Goal: Contribute content: Contribute content

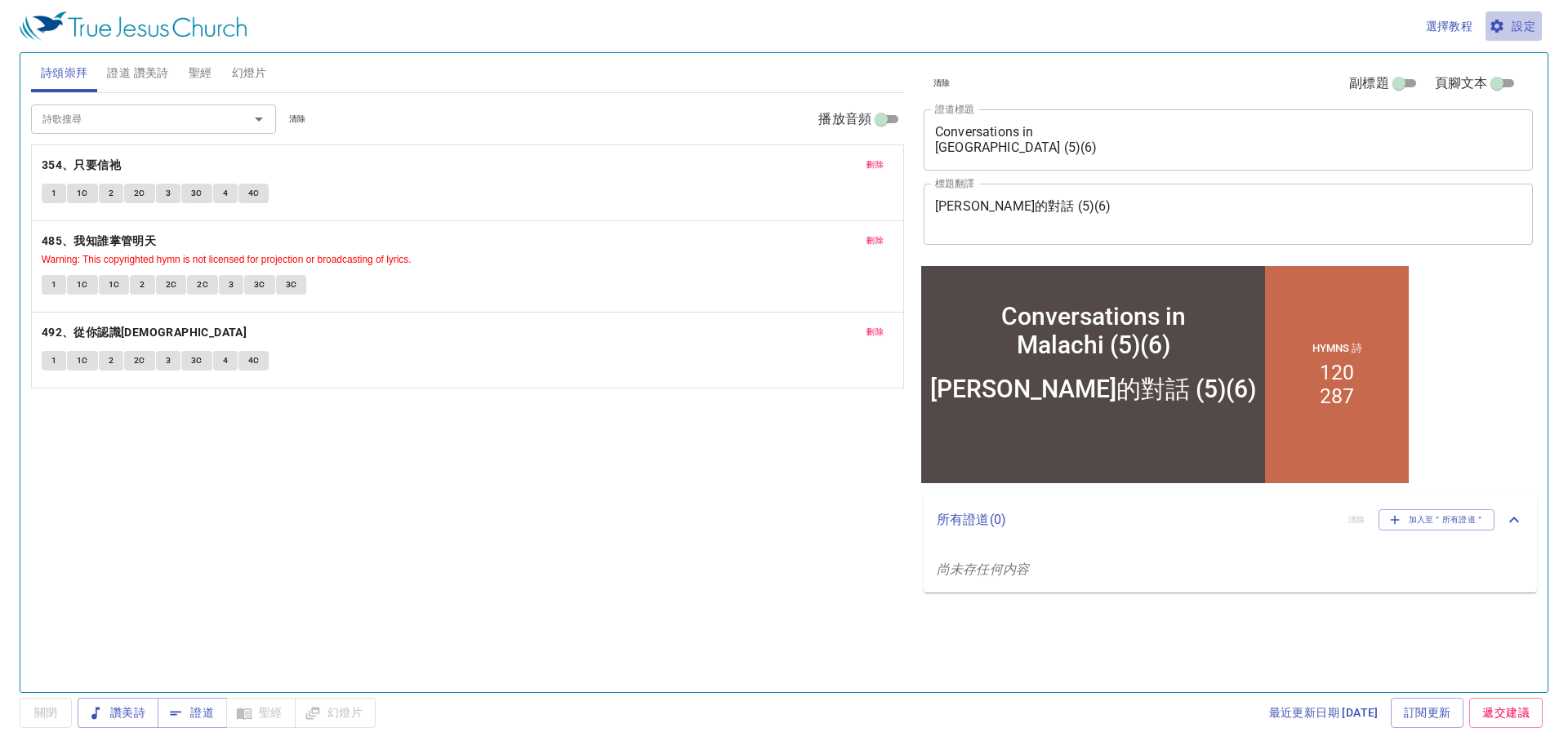
click at [1533, 23] on span "設定" at bounding box center [1513, 26] width 44 height 20
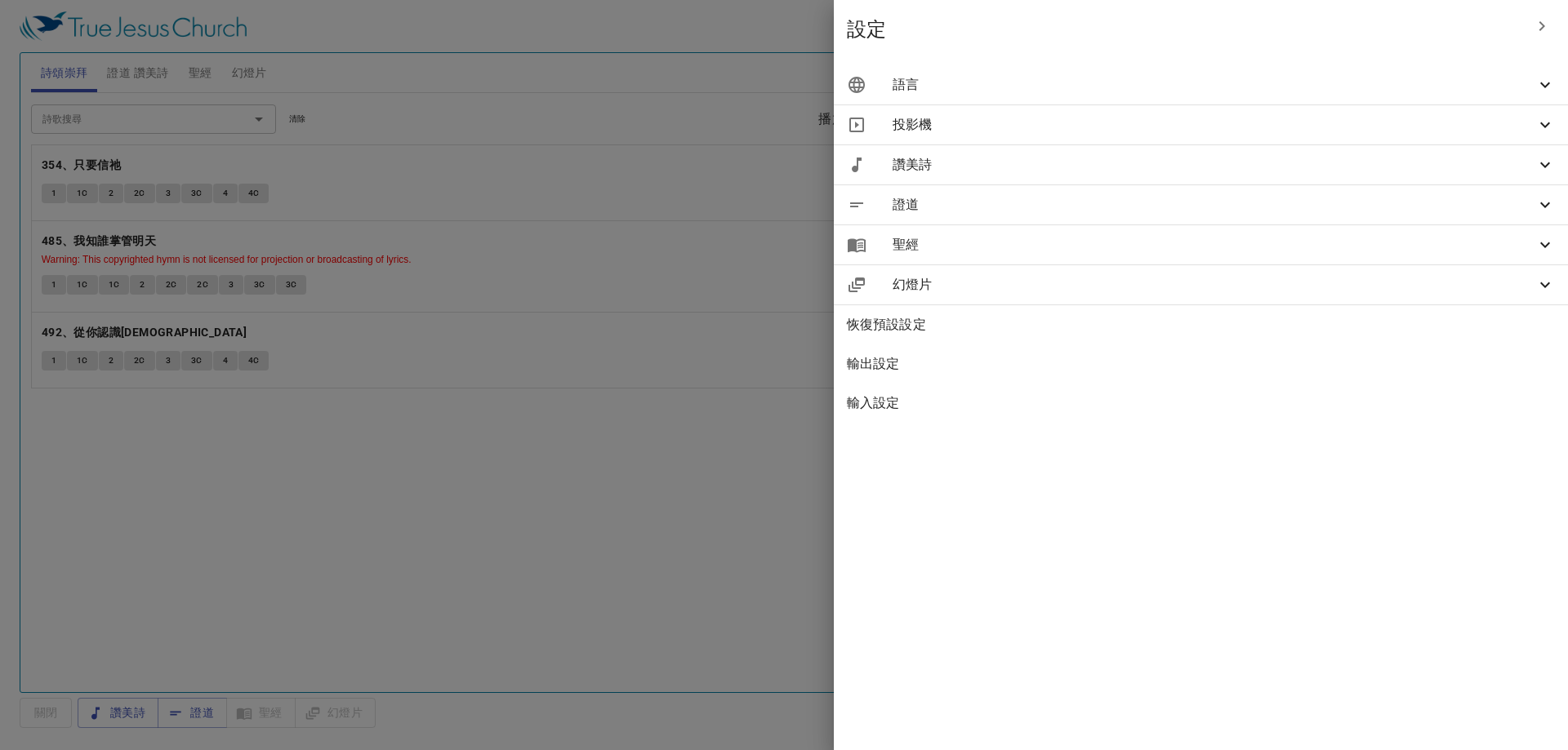
click at [1326, 83] on span "語言" at bounding box center [1213, 85] width 642 height 20
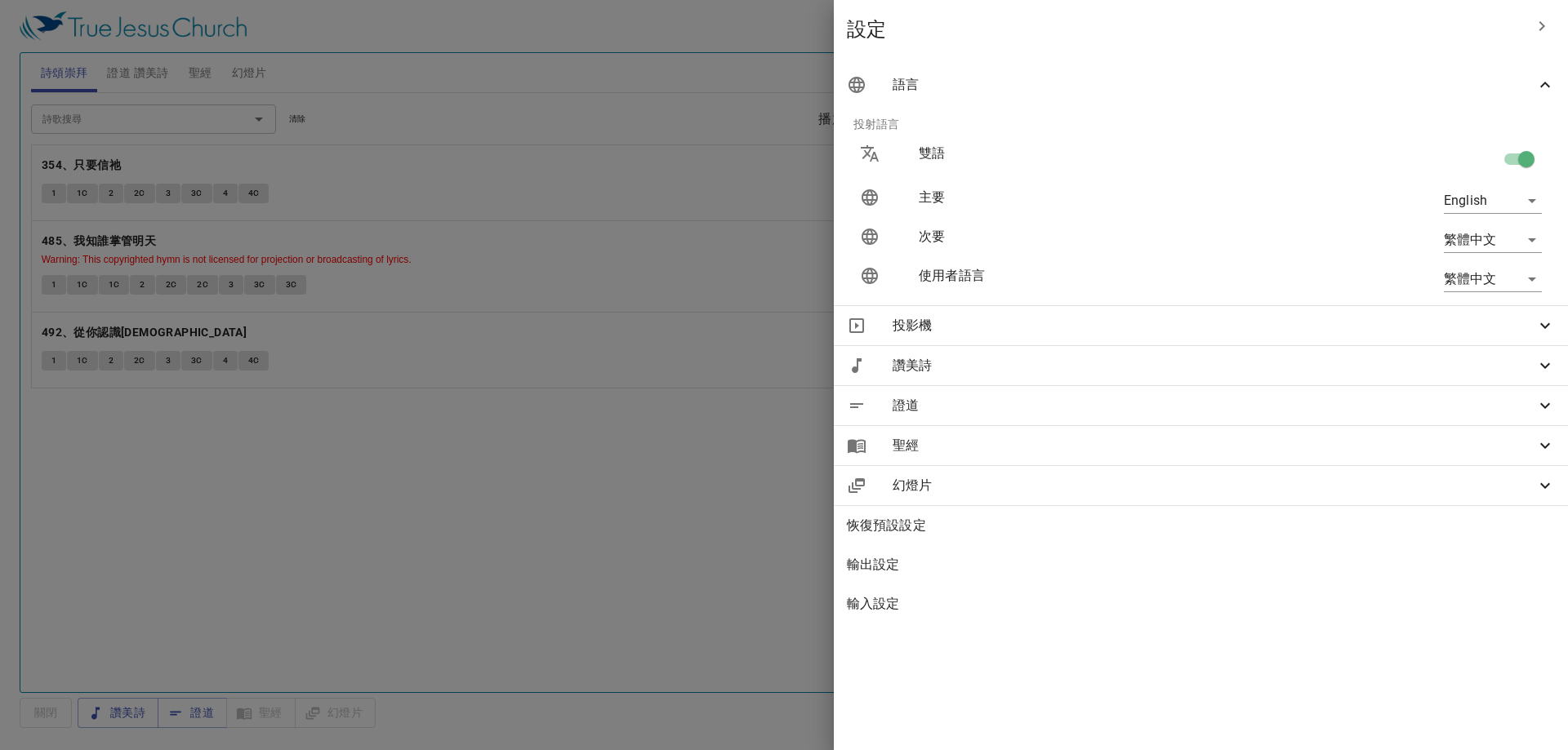
click at [1492, 281] on body "選擇教程 設定 詩頌崇拜 證道 讚美詩 聖經 幻燈片 詩歌搜尋 詩歌搜尋 清除 播放音頻 刪除 354、只要信祂 1 1C 2 2C 3 3C 4 4C 刪除…" at bounding box center [784, 375] width 1568 height 750
click at [1492, 283] on li "English" at bounding box center [1488, 279] width 132 height 29
type input "en"
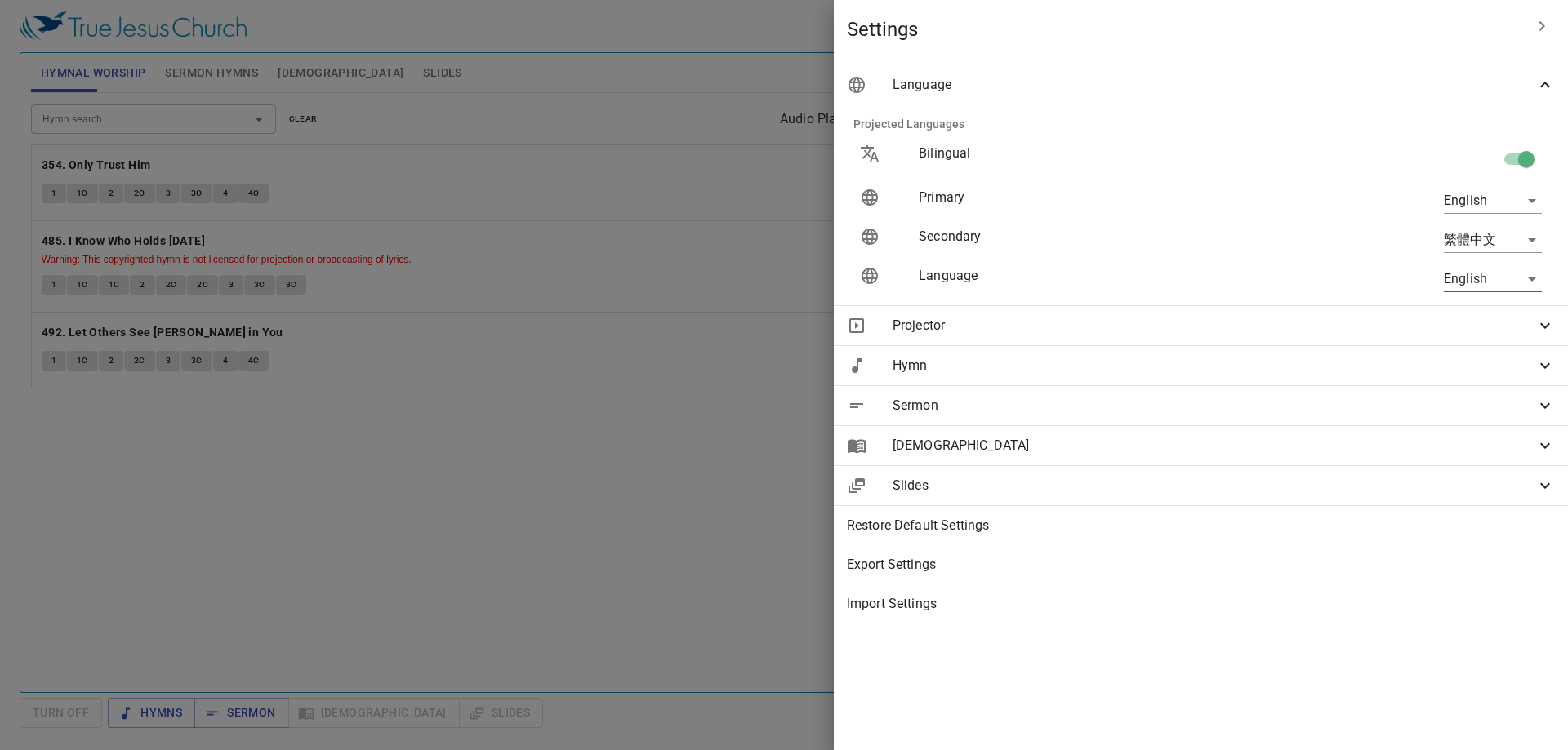
click at [694, 493] on div at bounding box center [784, 375] width 1568 height 750
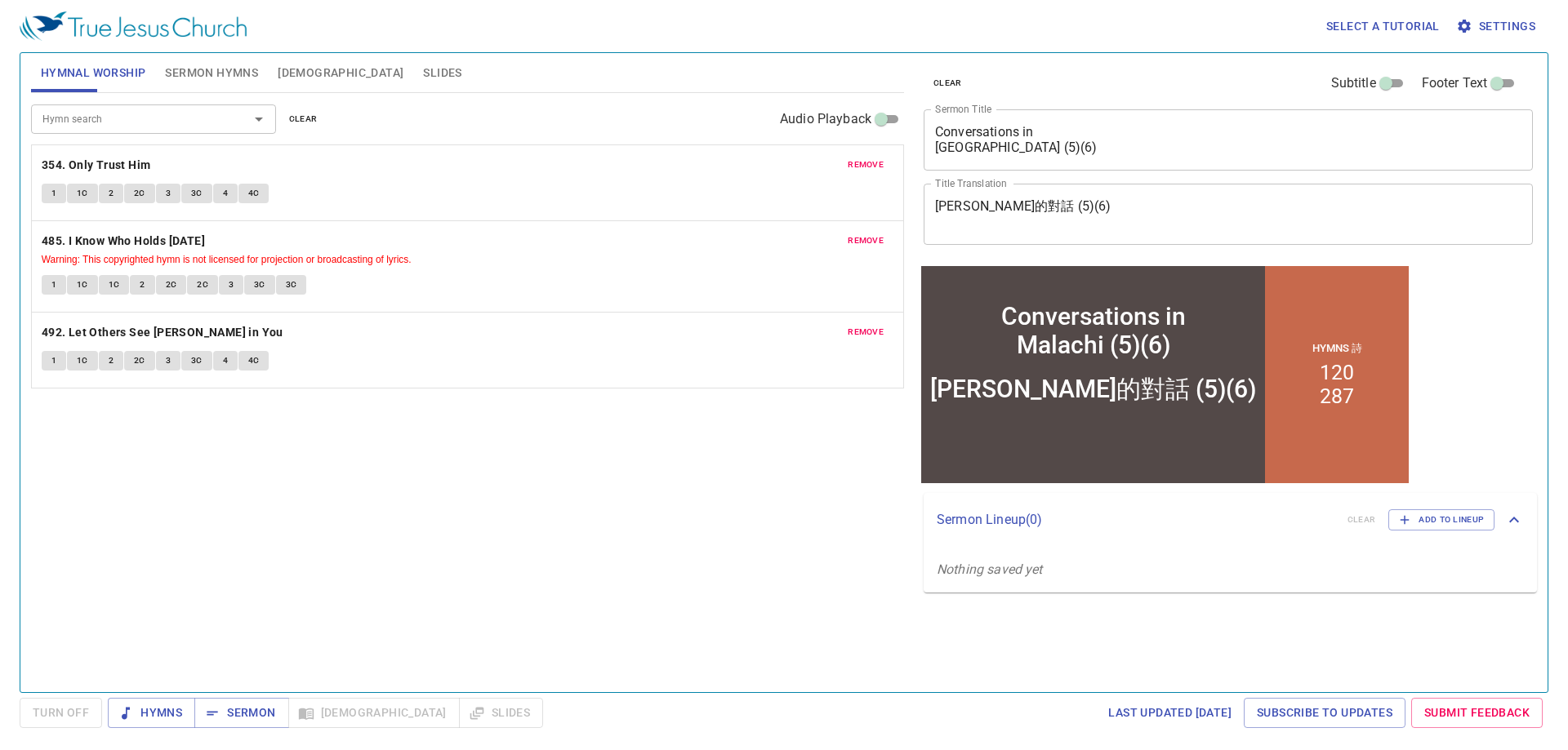
click at [861, 165] on span "remove" at bounding box center [866, 164] width 36 height 15
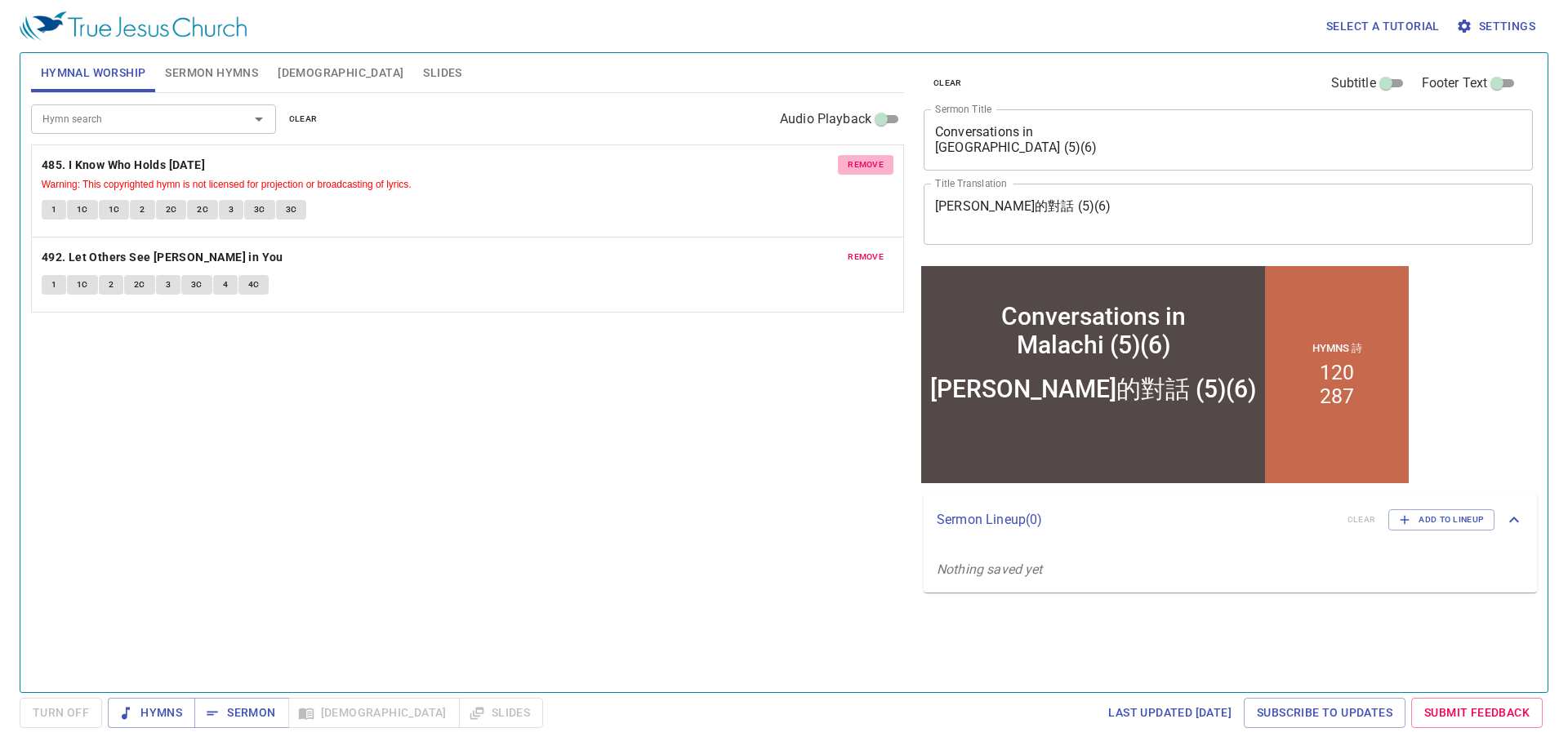
click at [861, 165] on span "remove" at bounding box center [866, 164] width 36 height 15
click at [861, 250] on span "remove" at bounding box center [866, 257] width 36 height 15
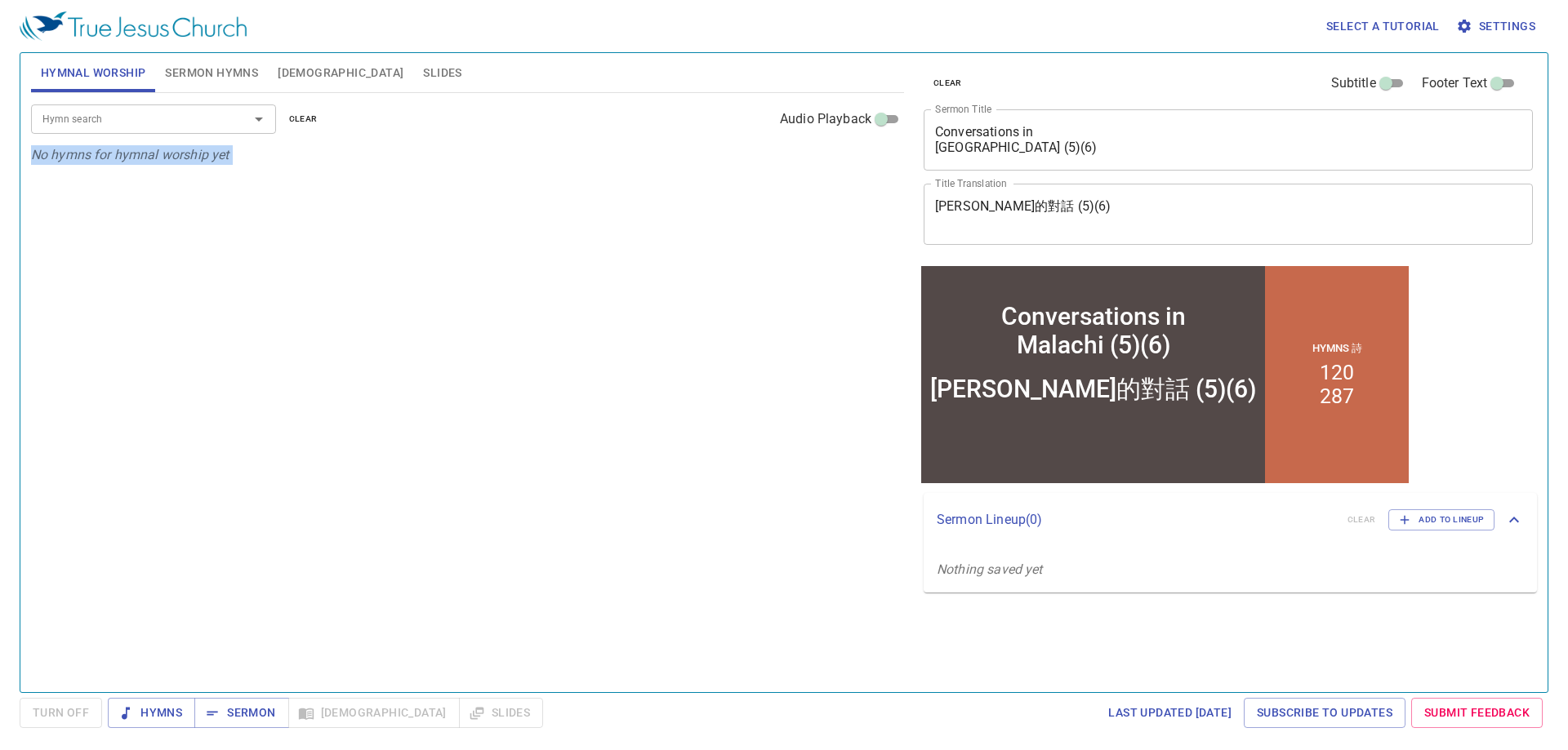
click at [861, 165] on div "Hymn search Hymn search clear Audio Playback No hymns for hymnal worship yet" at bounding box center [467, 385] width 873 height 585
click at [203, 72] on span "Sermon Hymns" at bounding box center [212, 73] width 93 height 20
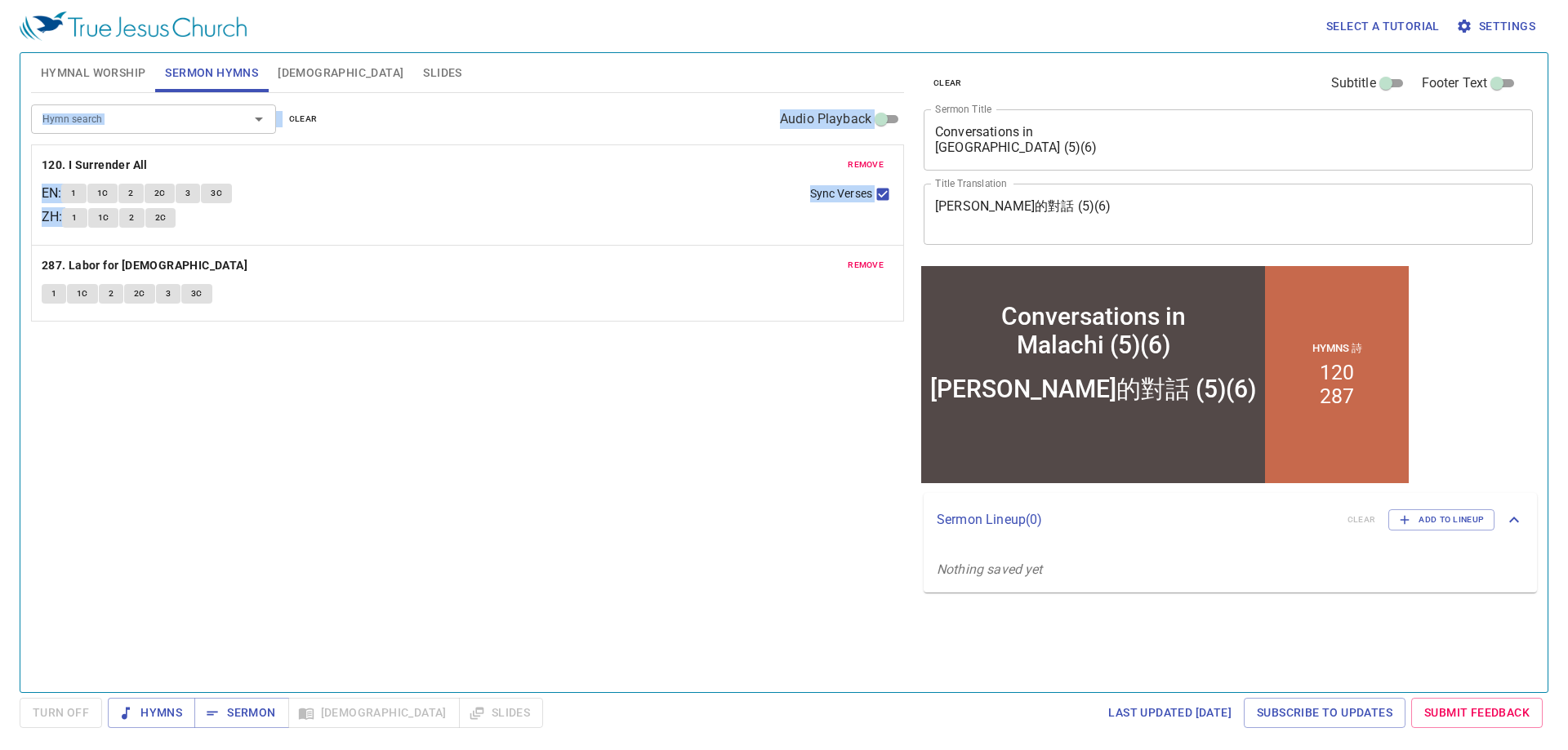
click at [856, 165] on span "remove" at bounding box center [866, 164] width 36 height 15
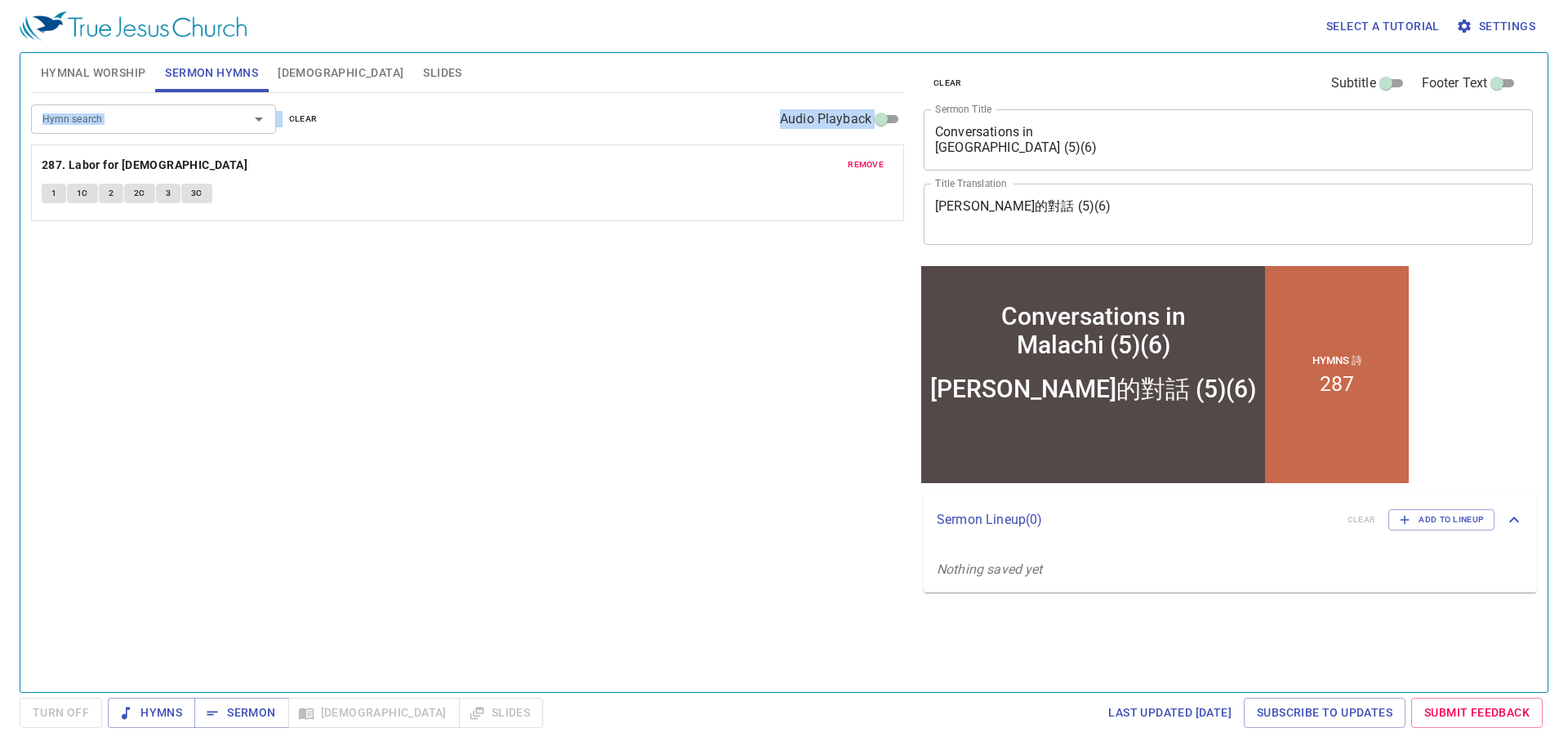
click at [856, 165] on span "remove" at bounding box center [866, 164] width 36 height 15
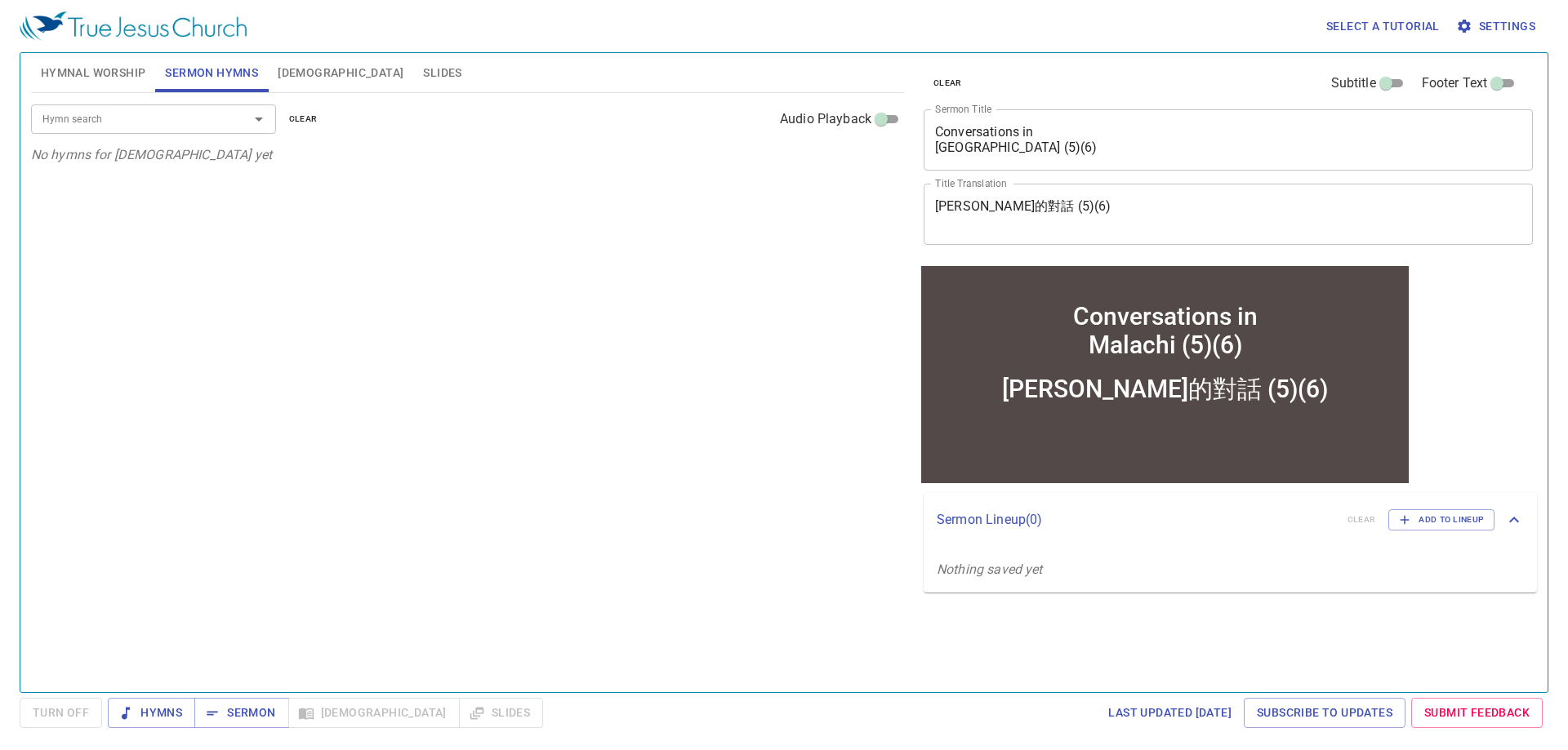
click at [856, 165] on div "Hymn search Hymn search clear Audio Playback No hymns for sermon yet" at bounding box center [467, 385] width 873 height 585
click at [799, 333] on div "Hymn search Hymn search clear Audio Playback No hymns for sermon yet" at bounding box center [467, 385] width 873 height 585
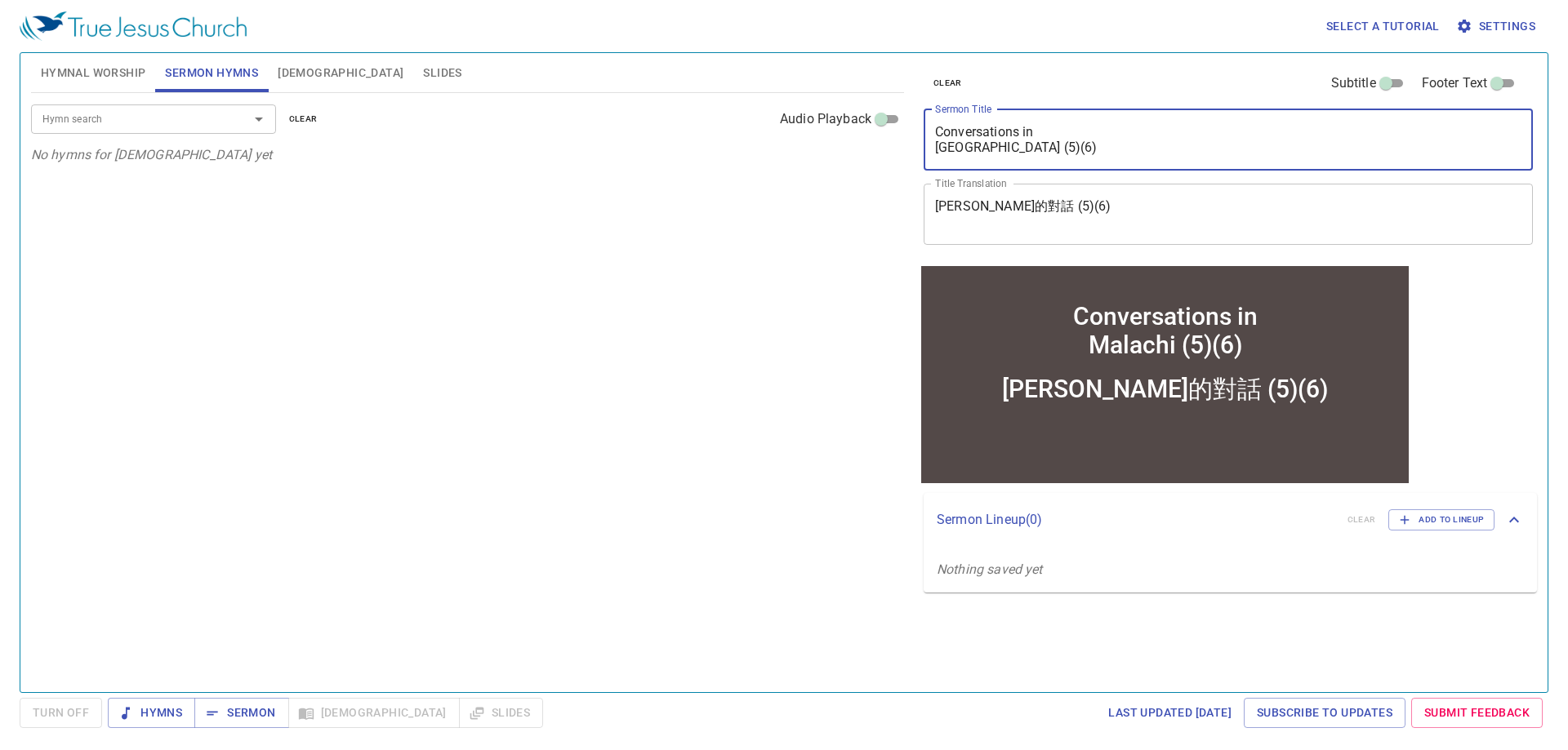
click at [1095, 153] on textarea "Conversations in Malachi (5)(6)" at bounding box center [1227, 140] width 586 height 31
drag, startPoint x: 1092, startPoint y: 151, endPoint x: 756, endPoint y: 97, distance: 340.3
click at [760, 99] on div "Hymnal Worship Sermon Hymns Bible Slides Hymn search Hymn search clear Audio Pl…" at bounding box center [784, 366] width 1519 height 639
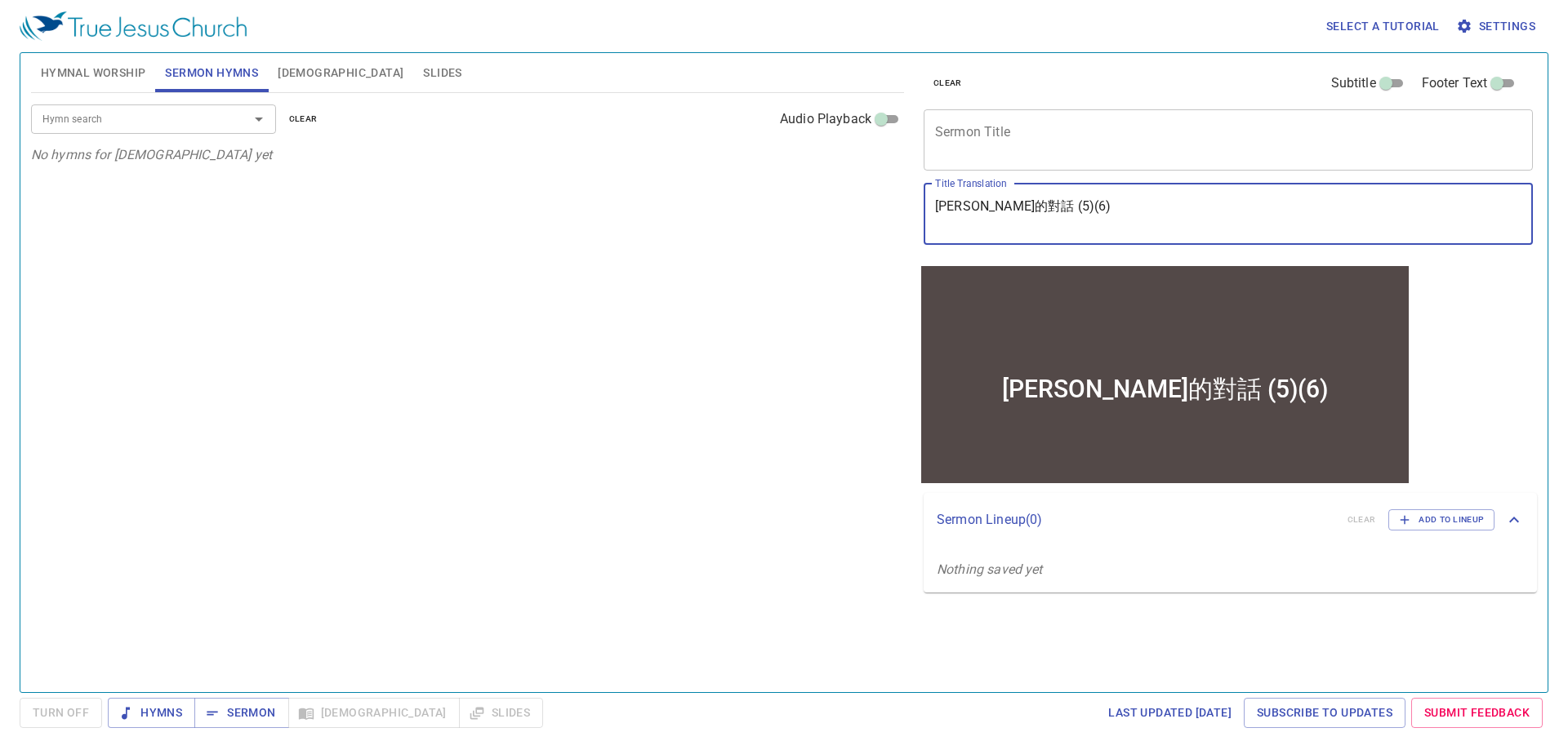
drag, startPoint x: 1166, startPoint y: 212, endPoint x: 571, endPoint y: 231, distance: 595.3
click at [599, 232] on div "Hymnal Worship Sermon Hymns Bible Slides Hymn search Hymn search clear Audio Pl…" at bounding box center [784, 366] width 1519 height 639
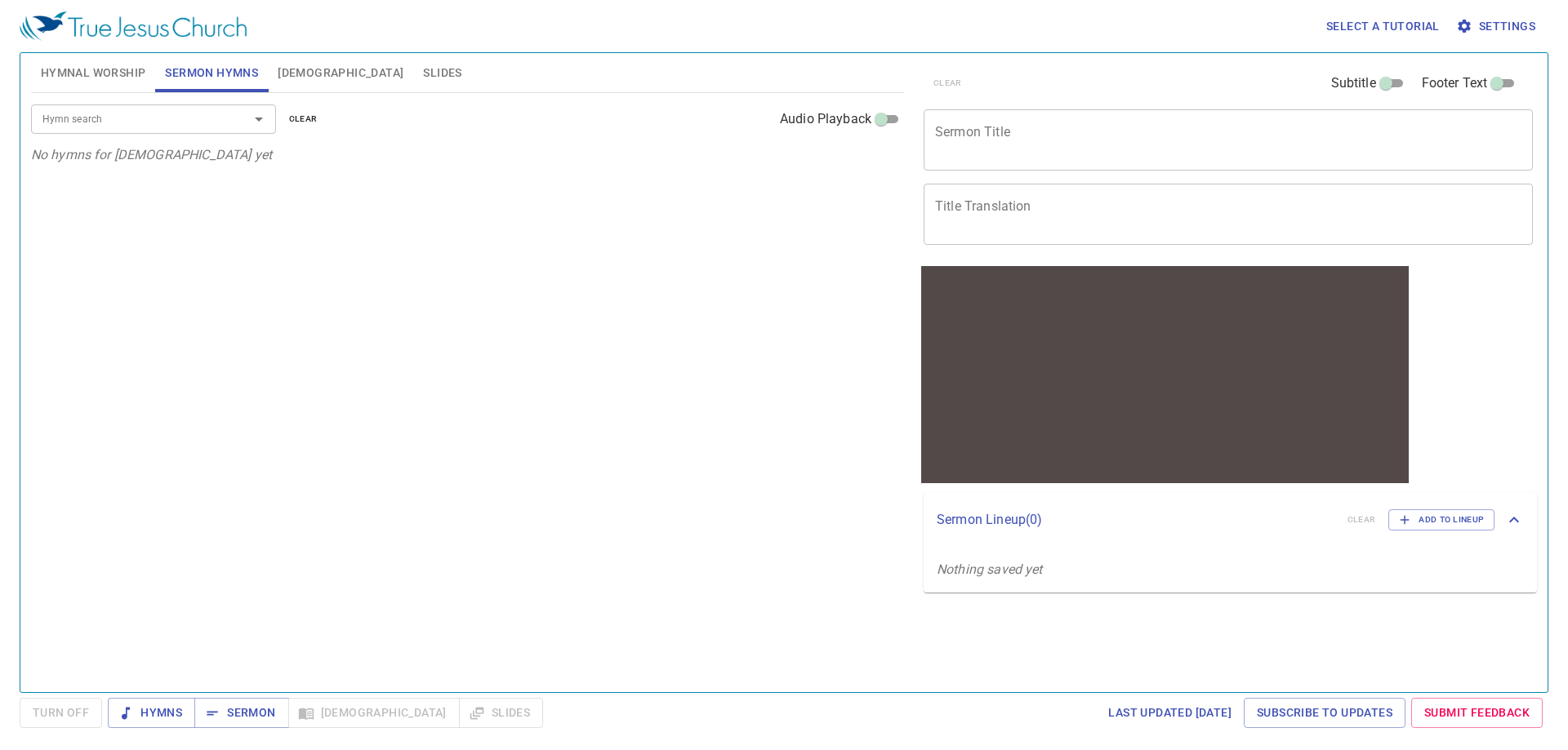
click at [329, 254] on div "Hymn search Hymn search clear Audio Playback No hymns for sermon yet" at bounding box center [467, 385] width 873 height 585
click at [250, 715] on span "Sermon" at bounding box center [241, 713] width 68 height 20
drag, startPoint x: 211, startPoint y: 295, endPoint x: 194, endPoint y: 278, distance: 24.0
click at [211, 295] on div "Hymn search Hymn search clear Audio Playback No hymns for sermon yet" at bounding box center [467, 385] width 873 height 585
click at [571, 448] on div "Hymn search Hymn search clear Audio Playback No hymns for sermon yet" at bounding box center [467, 385] width 873 height 585
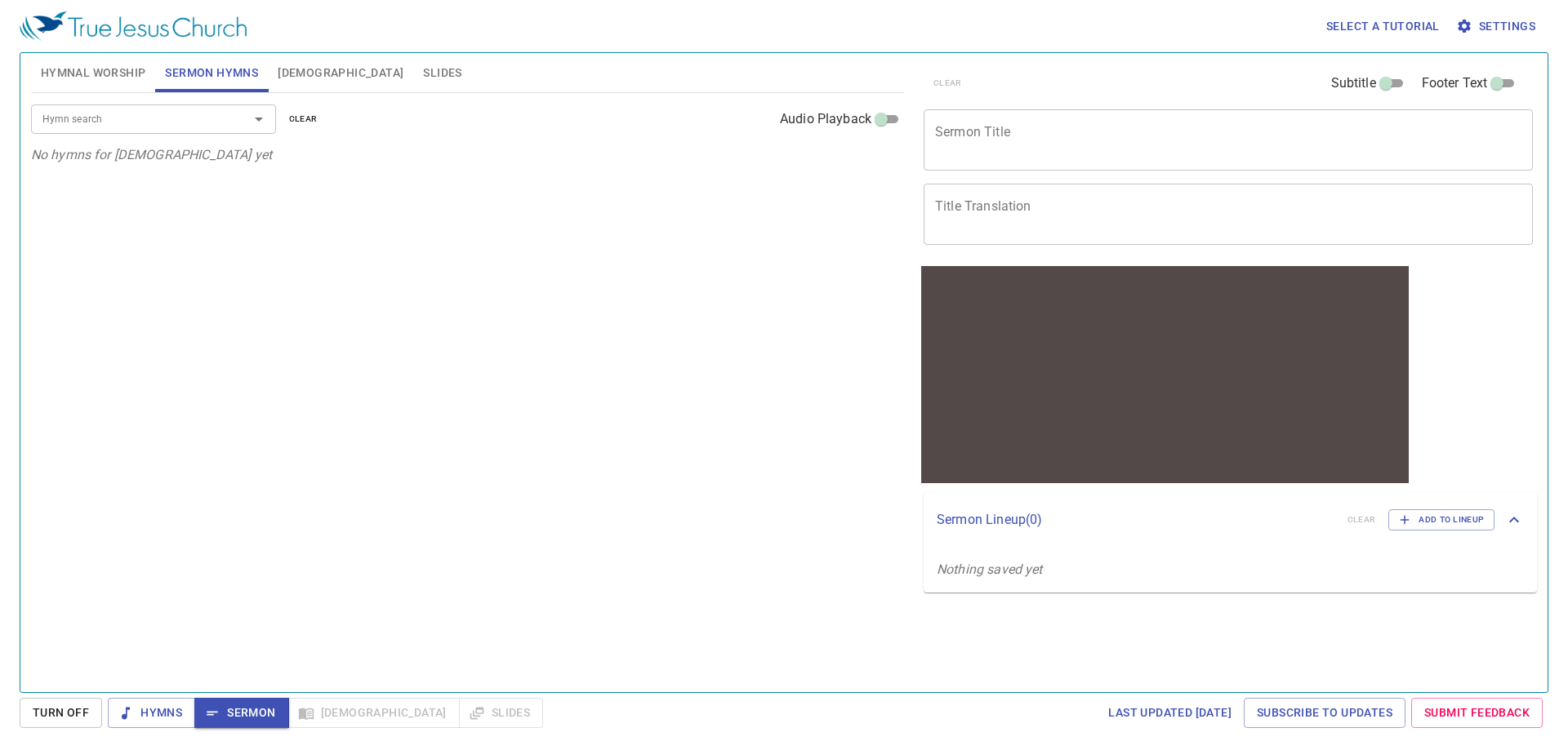
click at [662, 604] on div "Hymn search Hymn search clear Audio Playback No hymns for sermon yet" at bounding box center [467, 385] width 873 height 585
click at [739, 700] on div "Last updated 7/2/2025 Subscribe to Updates Submit Feedback" at bounding box center [1048, 712] width 999 height 30
click at [662, 551] on div "Hymn search Hymn search clear Audio Playback No hymns for sermon yet" at bounding box center [467, 385] width 873 height 585
click at [592, 608] on div "Hymn search Hymn search clear Audio Playback No hymns for sermon yet" at bounding box center [467, 385] width 873 height 585
click at [617, 607] on div "Hymn search Hymn search clear Audio Playback No hymns for sermon yet" at bounding box center [467, 385] width 873 height 585
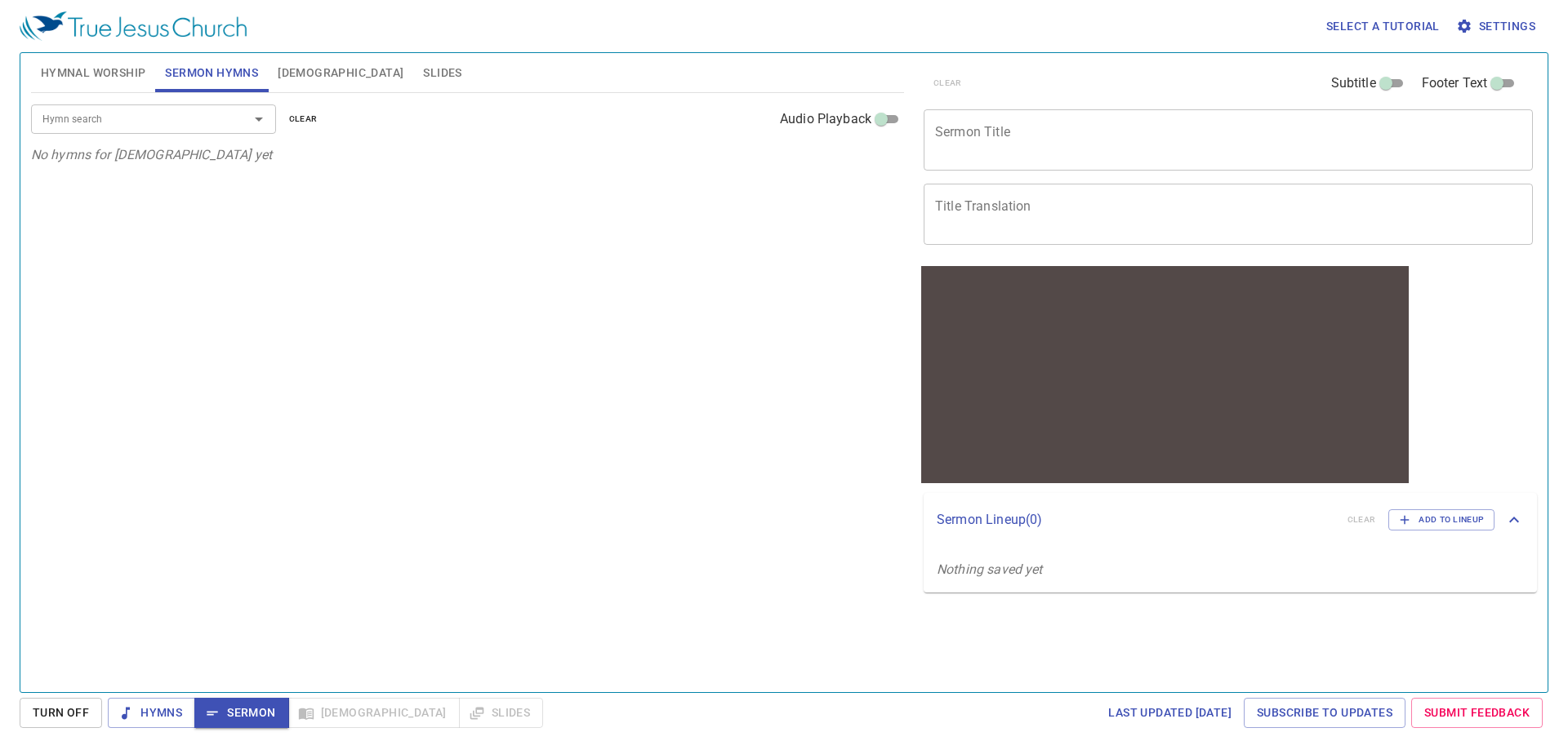
click at [461, 491] on div "Hymn search Hymn search clear Audio Playback No hymns for sermon yet" at bounding box center [467, 385] width 873 height 585
drag, startPoint x: 626, startPoint y: 457, endPoint x: 549, endPoint y: 508, distance: 92.4
click at [549, 508] on div "Hymn search Hymn search clear Audio Playback No hymns for sermon yet" at bounding box center [467, 385] width 873 height 585
click at [686, 597] on div "Hymn search Hymn search clear Audio Playback No hymns for sermon yet" at bounding box center [467, 385] width 873 height 585
click at [574, 543] on div "Hymn search Hymn search clear Audio Playback No hymns for sermon yet" at bounding box center [467, 385] width 873 height 585
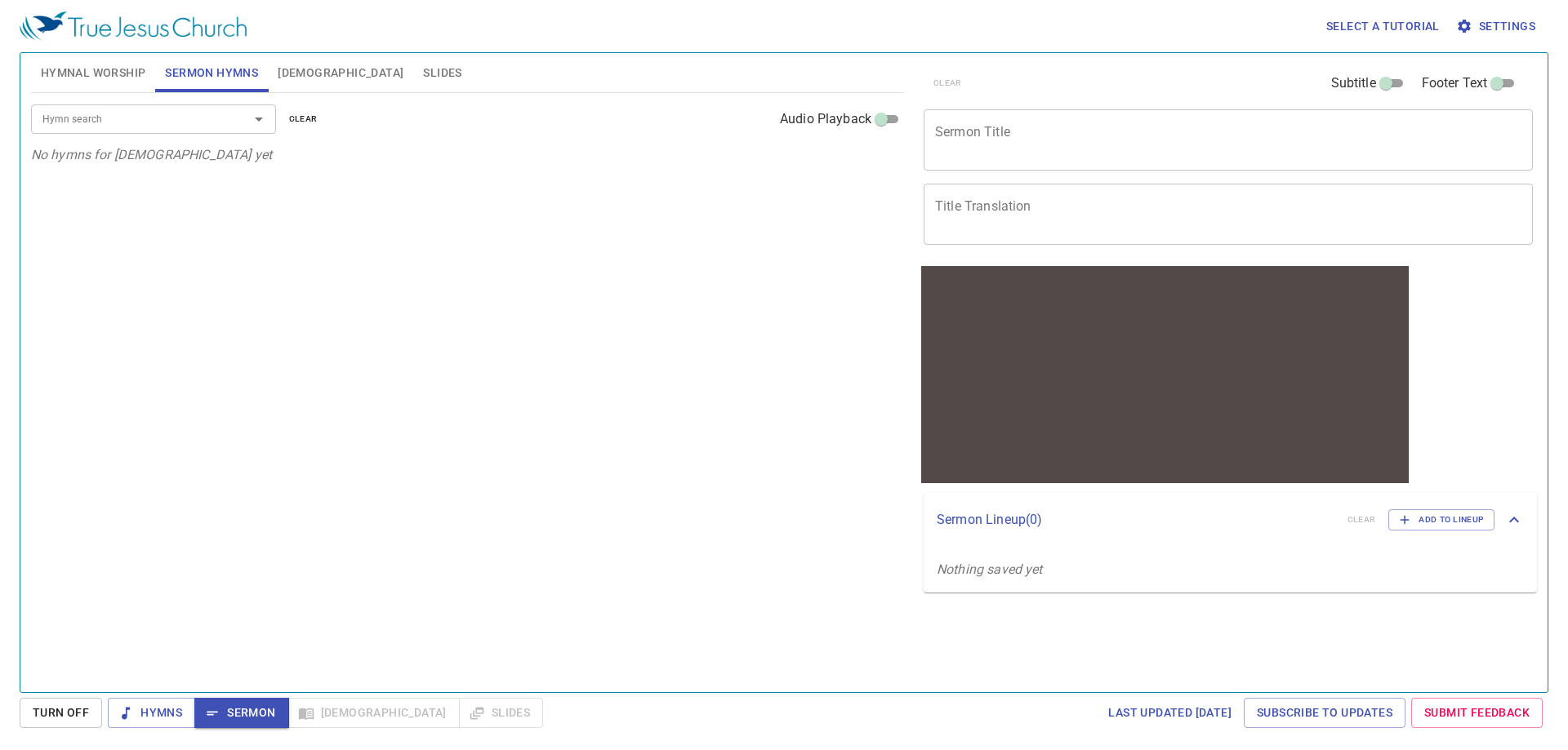
click at [474, 505] on div "Hymn search Hymn search clear Audio Playback No hymns for sermon yet" at bounding box center [467, 385] width 873 height 585
drag, startPoint x: 474, startPoint y: 505, endPoint x: 422, endPoint y: 516, distance: 53.2
click at [418, 510] on div "Hymn search Hymn search clear Audio Playback No hymns for sermon yet" at bounding box center [467, 385] width 873 height 585
click at [423, 388] on div "Hymn search Hymn search clear Audio Playback No hymns for sermon yet" at bounding box center [467, 385] width 873 height 585
drag, startPoint x: 423, startPoint y: 388, endPoint x: 398, endPoint y: 387, distance: 25.0
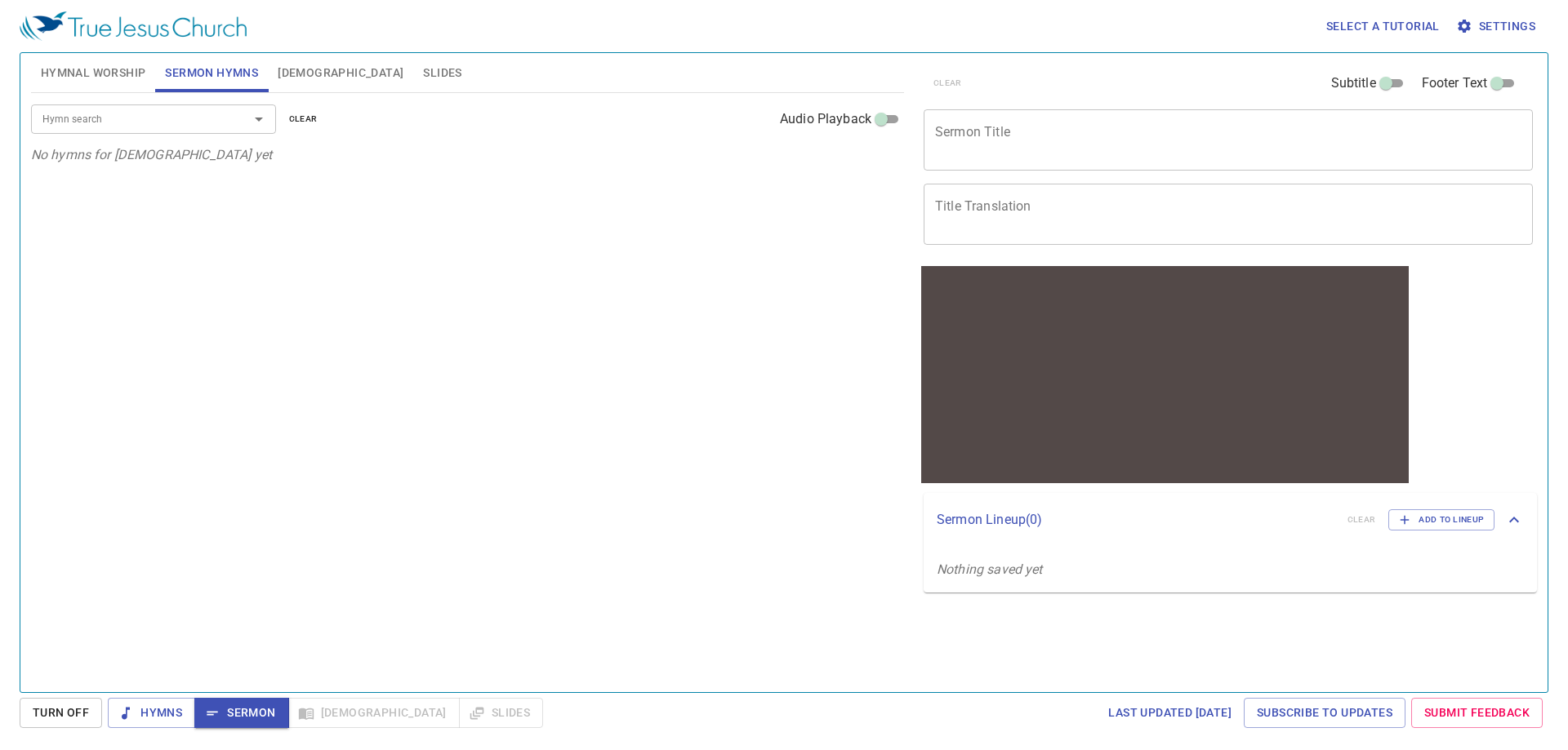
click at [398, 387] on div "Hymn search Hymn search clear Audio Playback No hymns for sermon yet" at bounding box center [467, 385] width 873 height 585
click at [1067, 153] on textarea "Sermon Title" at bounding box center [1227, 140] width 586 height 31
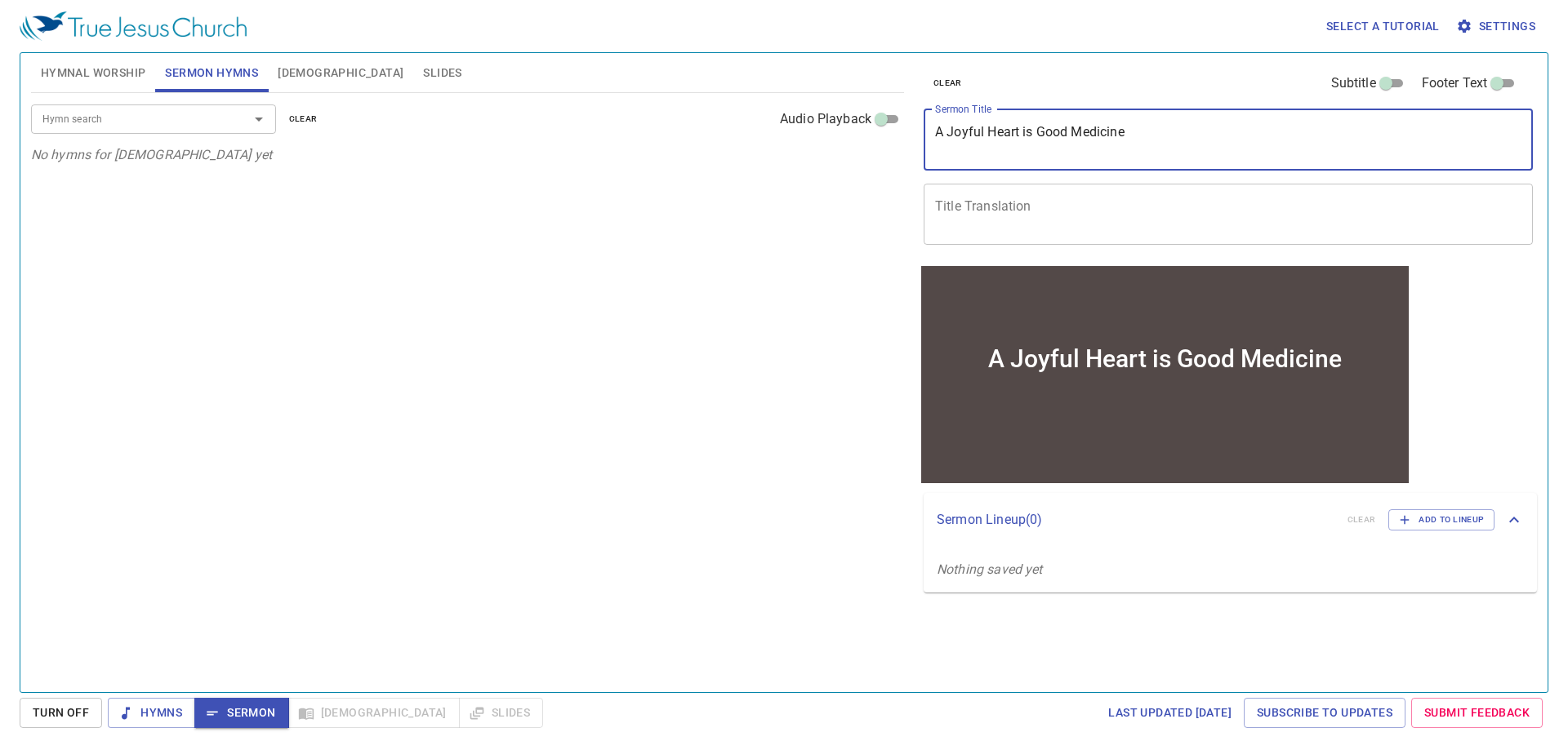
type textarea "A Joyful Heart is Good Medicine"
click at [753, 266] on div "Hymn search Hymn search clear Audio Playback No hymns for sermon yet" at bounding box center [467, 385] width 873 height 585
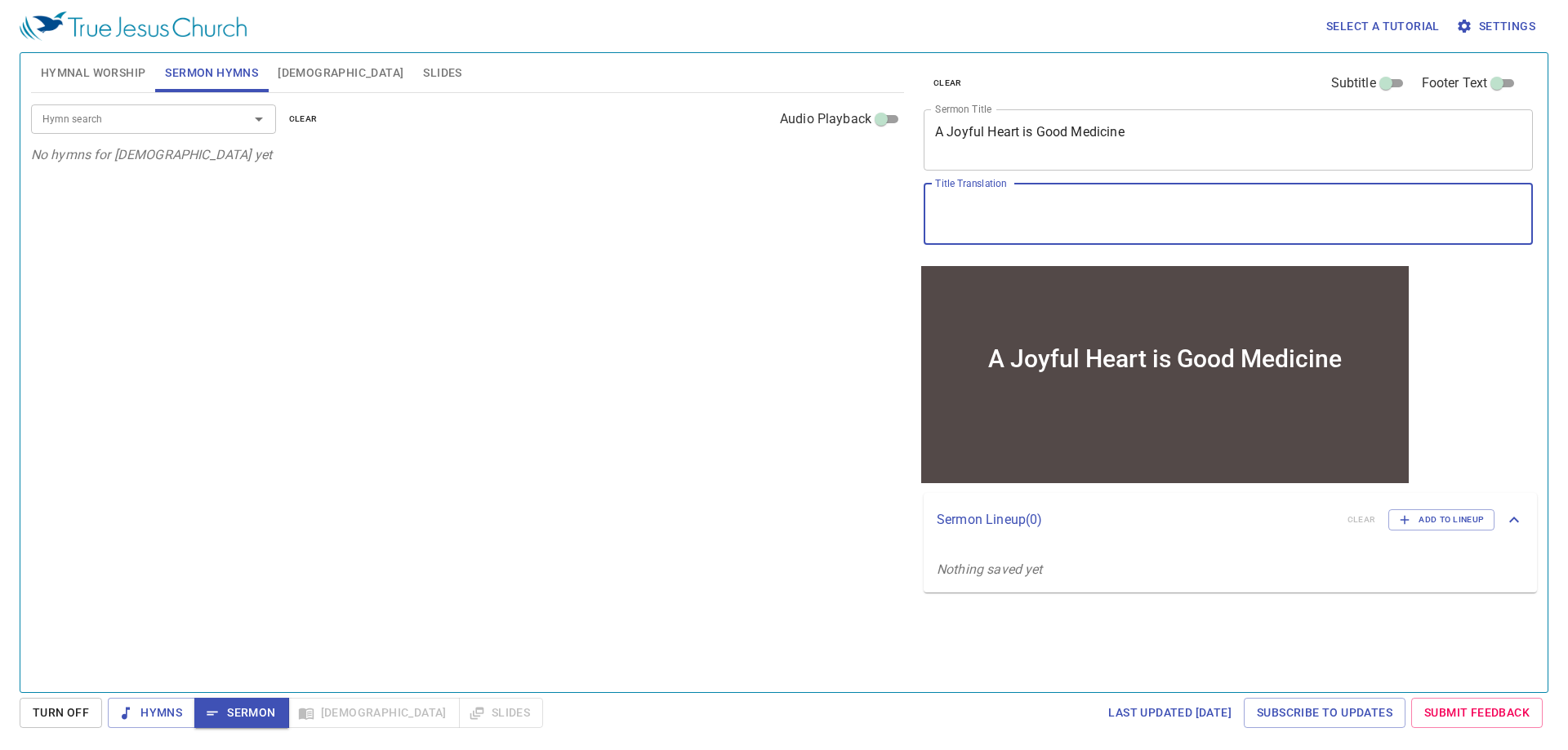
click at [1020, 219] on textarea "Title Translation" at bounding box center [1227, 213] width 586 height 31
click at [592, 278] on div "Hymn search Hymn search clear Audio Playback No hymns for sermon yet" at bounding box center [467, 385] width 873 height 585
click at [994, 210] on textarea "Title Translation" at bounding box center [1227, 213] width 586 height 31
click at [997, 223] on textarea "Title Translation" at bounding box center [1227, 213] width 586 height 31
type textarea "ㄘㄨ"
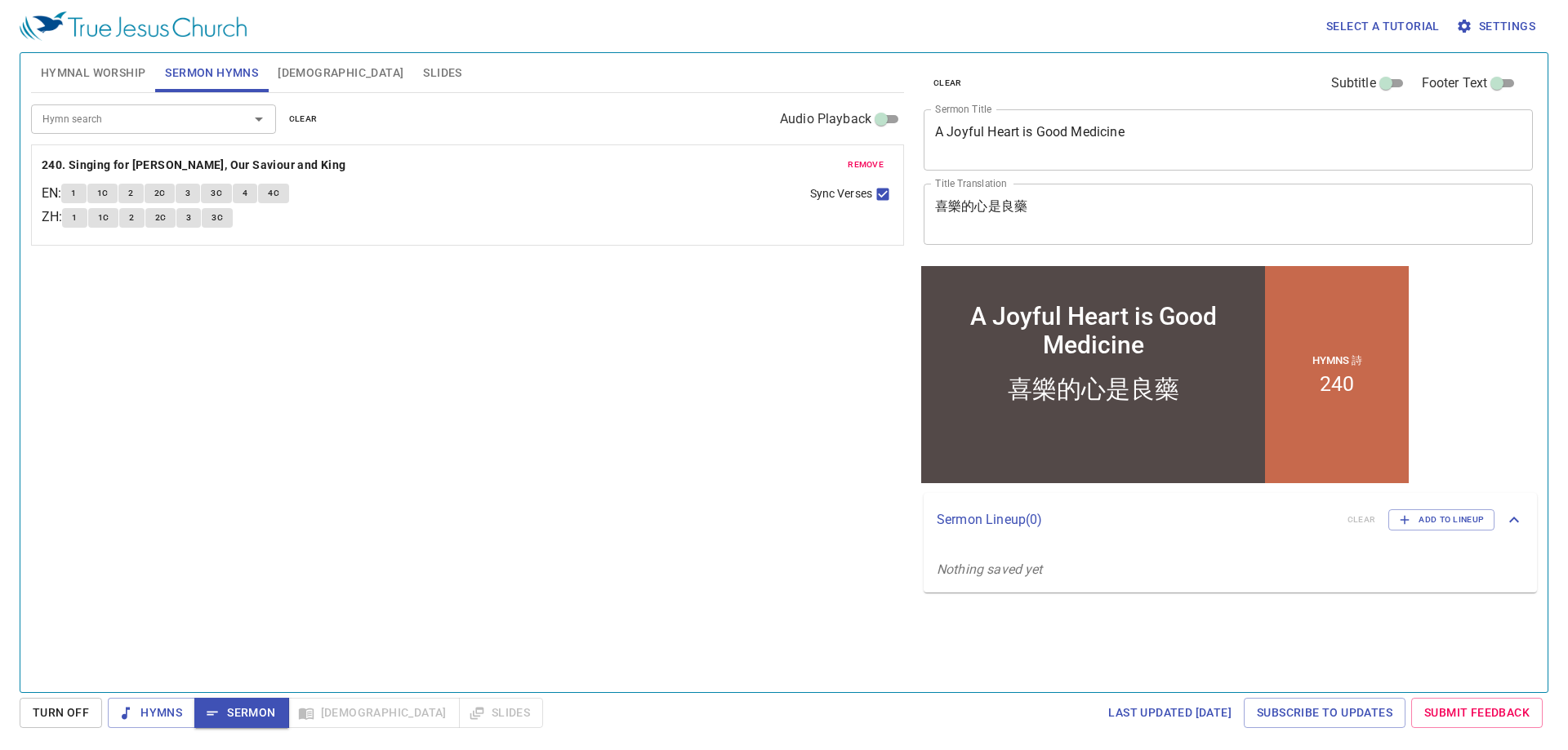
click at [738, 509] on div "Hymn search Hymn search clear Audio Playback remove 240. Singing for Jesus, Our…" at bounding box center [467, 385] width 873 height 585
click at [473, 457] on div "Hymn search Hymn search clear Audio Playback remove 240. Singing for Jesus, Our…" at bounding box center [467, 385] width 873 height 585
click at [252, 169] on b "240. Singing for [PERSON_NAME], Our Saviour and King" at bounding box center [194, 165] width 304 height 20
click at [84, 193] on button "1" at bounding box center [73, 193] width 25 height 20
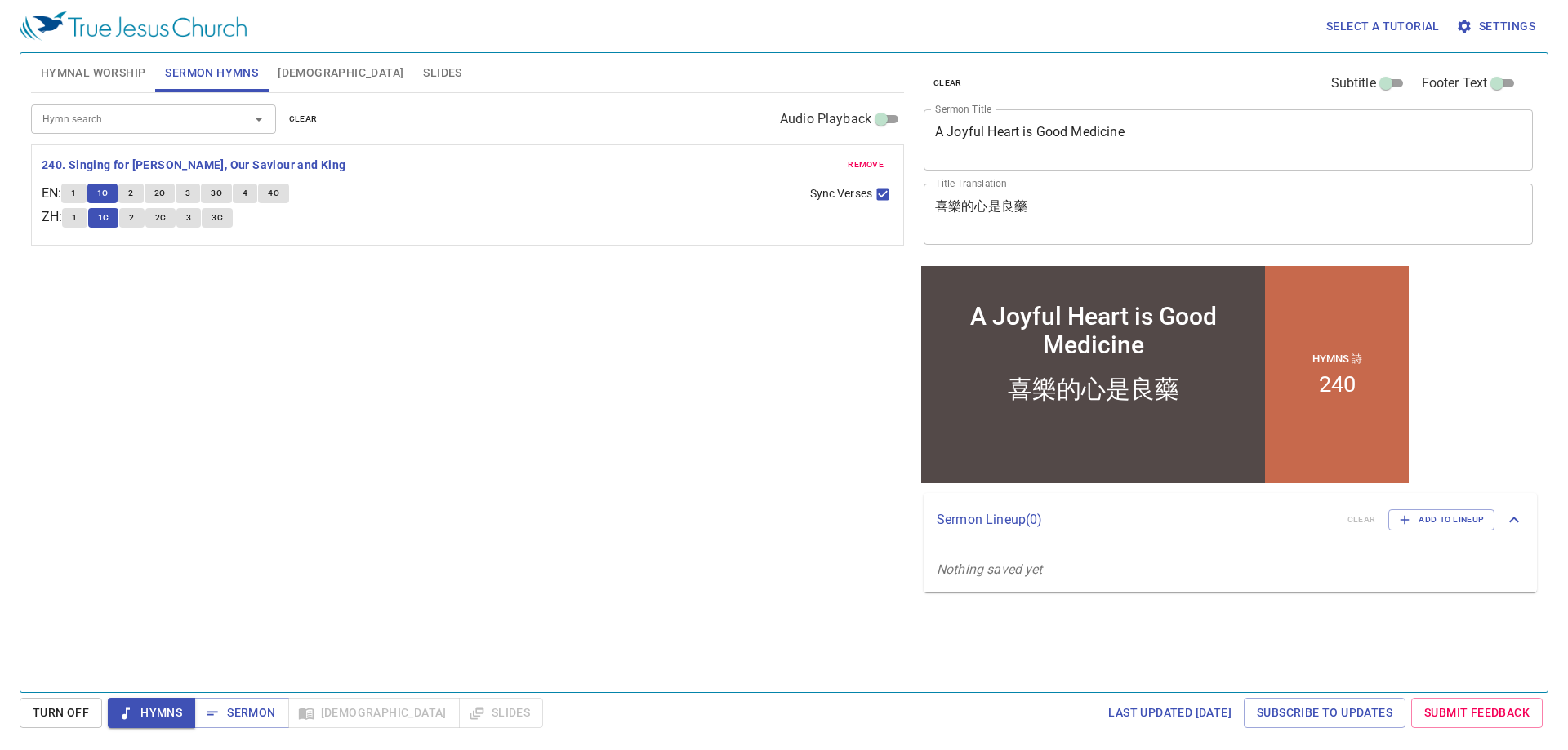
click at [294, 455] on div "Hymn search Hymn search clear Audio Playback remove 240. Singing for Jesus, Our…" at bounding box center [467, 385] width 873 height 585
click at [336, 519] on div "Hymn search Hymn search clear Audio Playback remove 240. Singing for Jesus, Our…" at bounding box center [467, 385] width 873 height 585
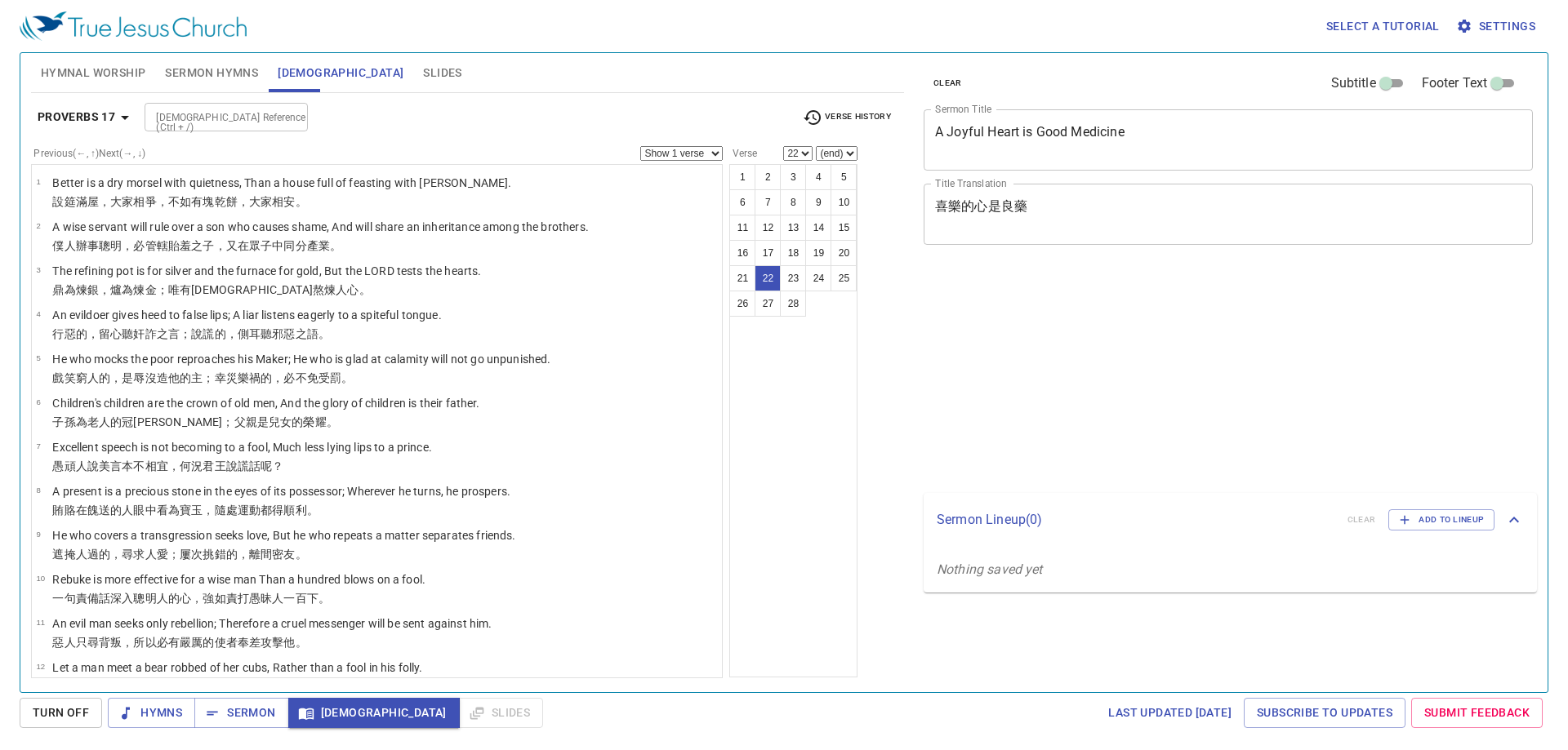
select select "22"
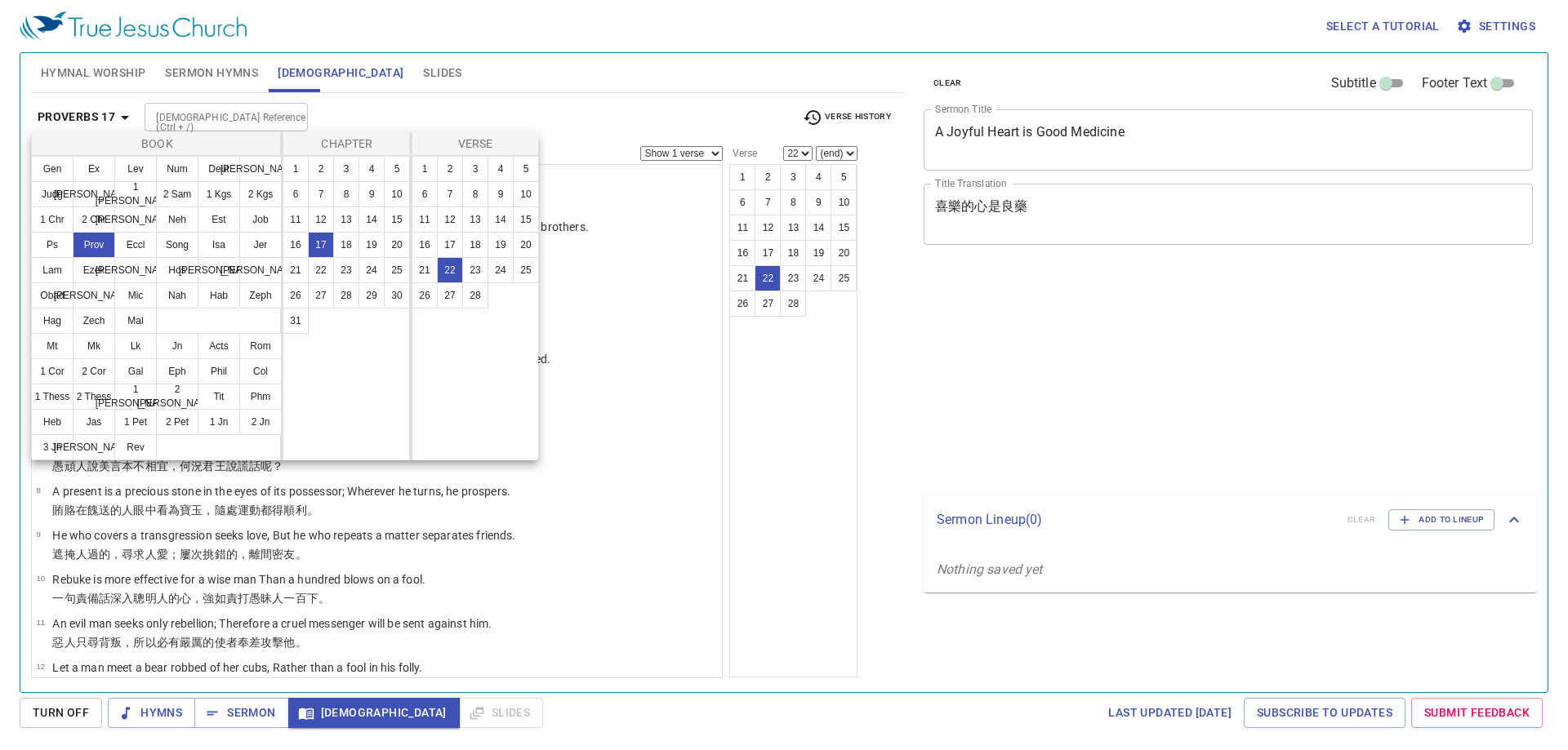
select select "22"
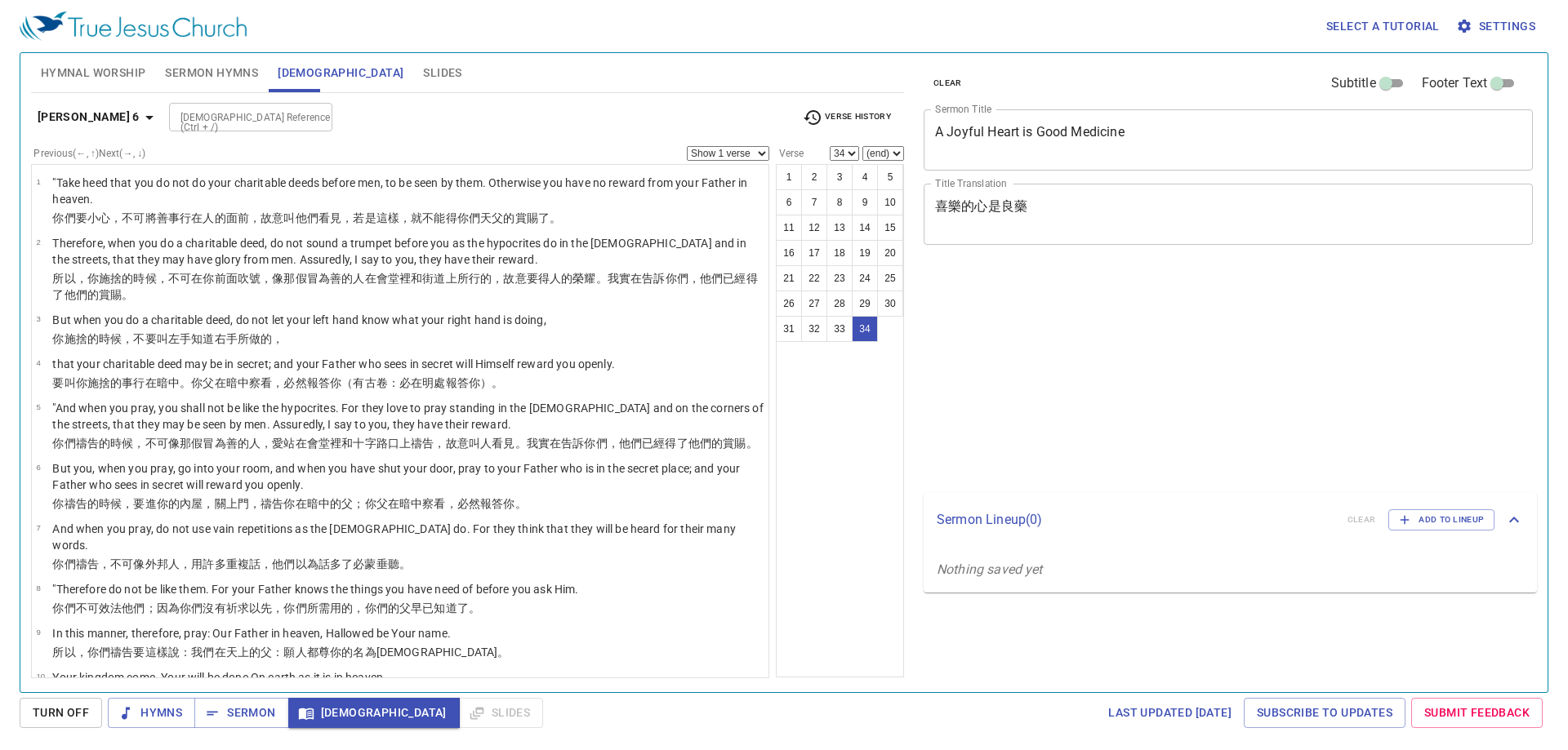
select select "34"
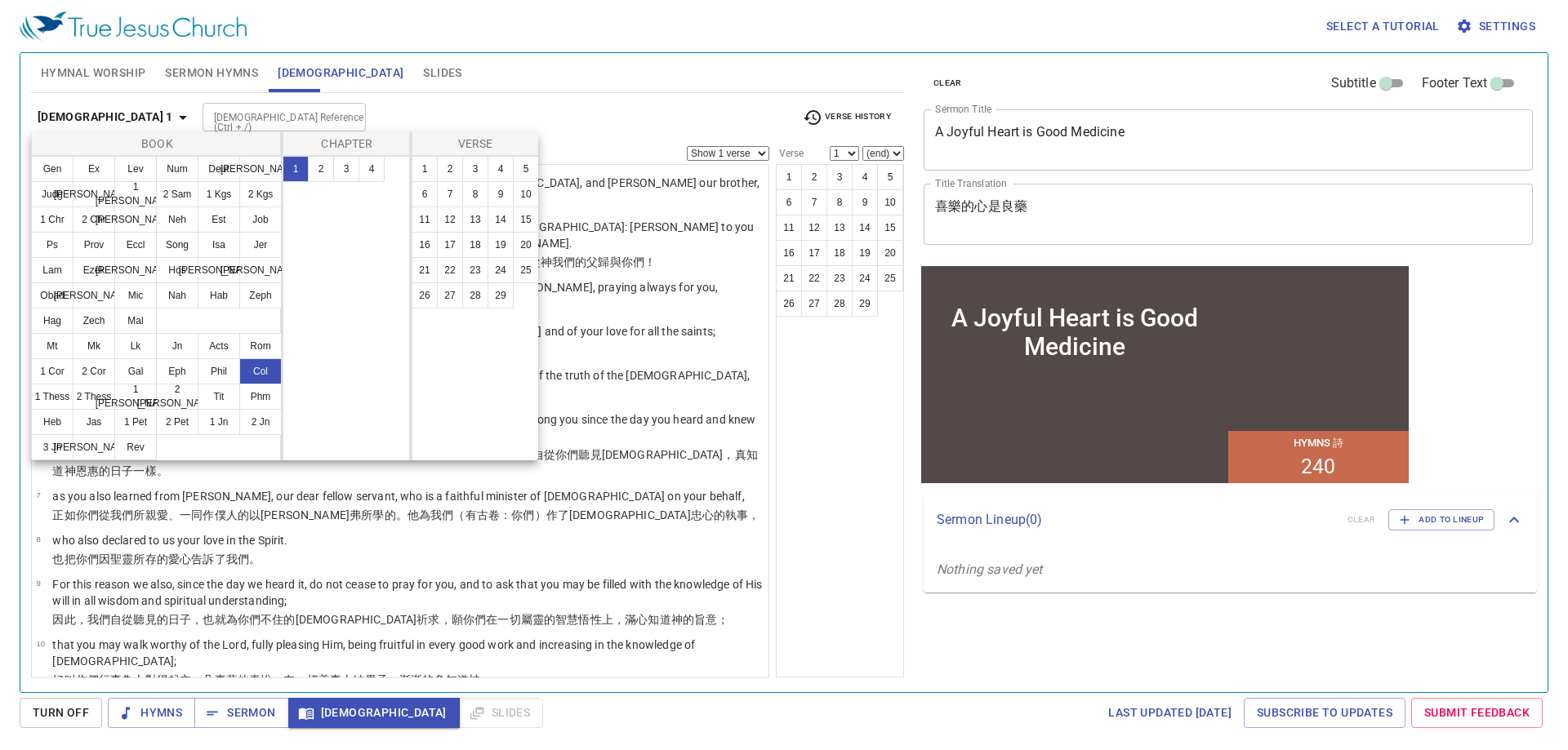
click at [351, 172] on button "3" at bounding box center [346, 169] width 26 height 26
click at [478, 219] on button "13" at bounding box center [475, 219] width 26 height 26
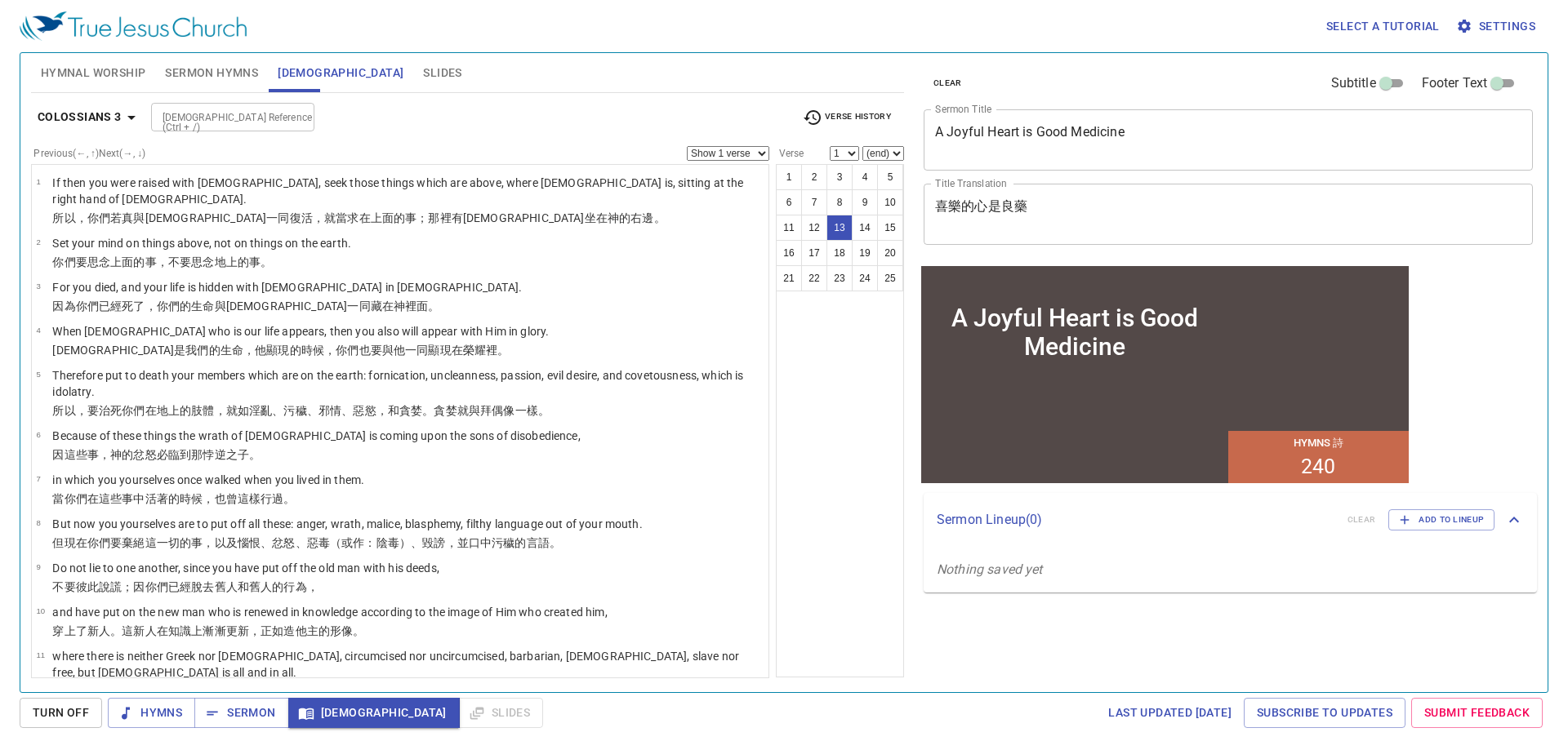
select select "13"
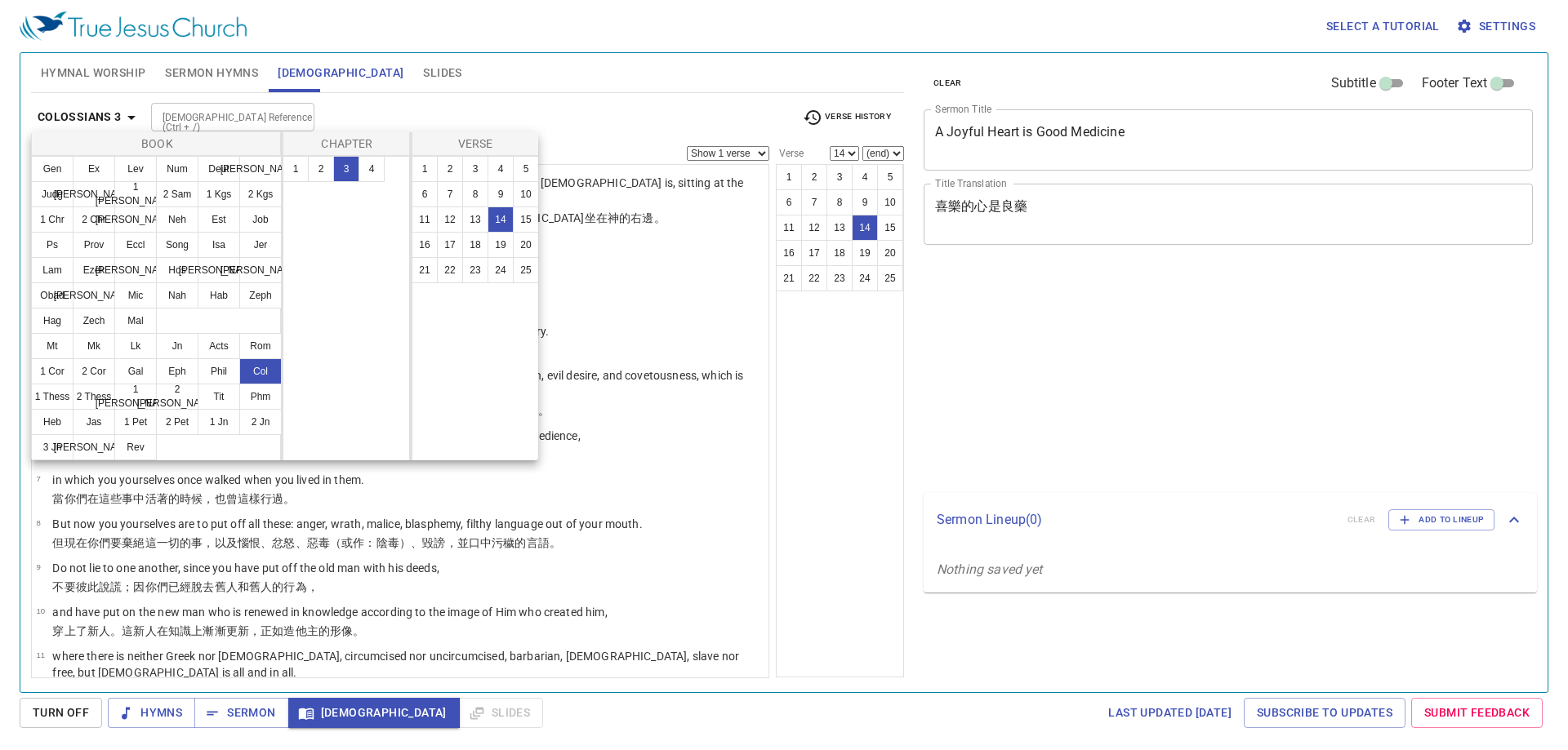
select select "14"
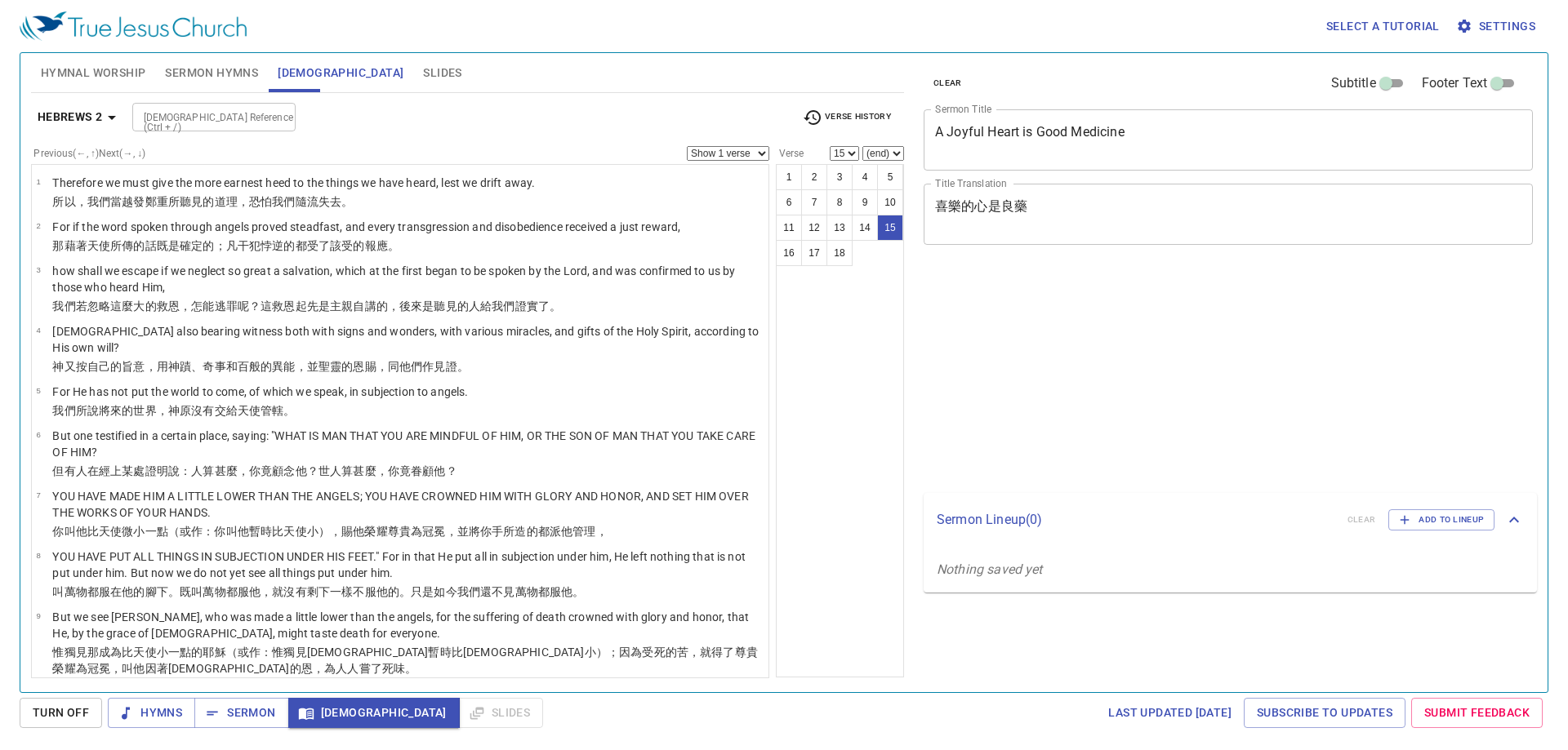
select select "15"
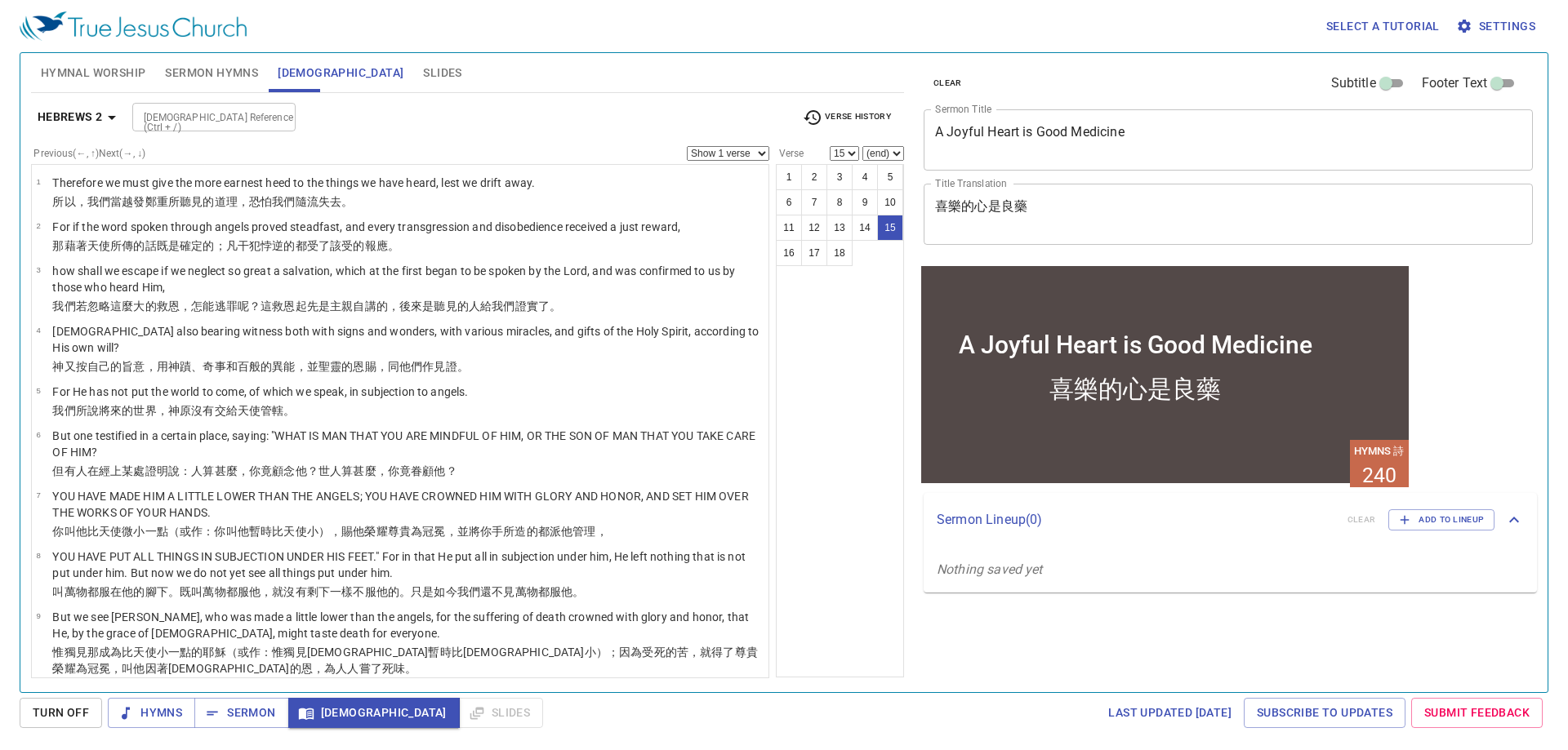
scroll to position [457, 0]
